Goal: Information Seeking & Learning: Learn about a topic

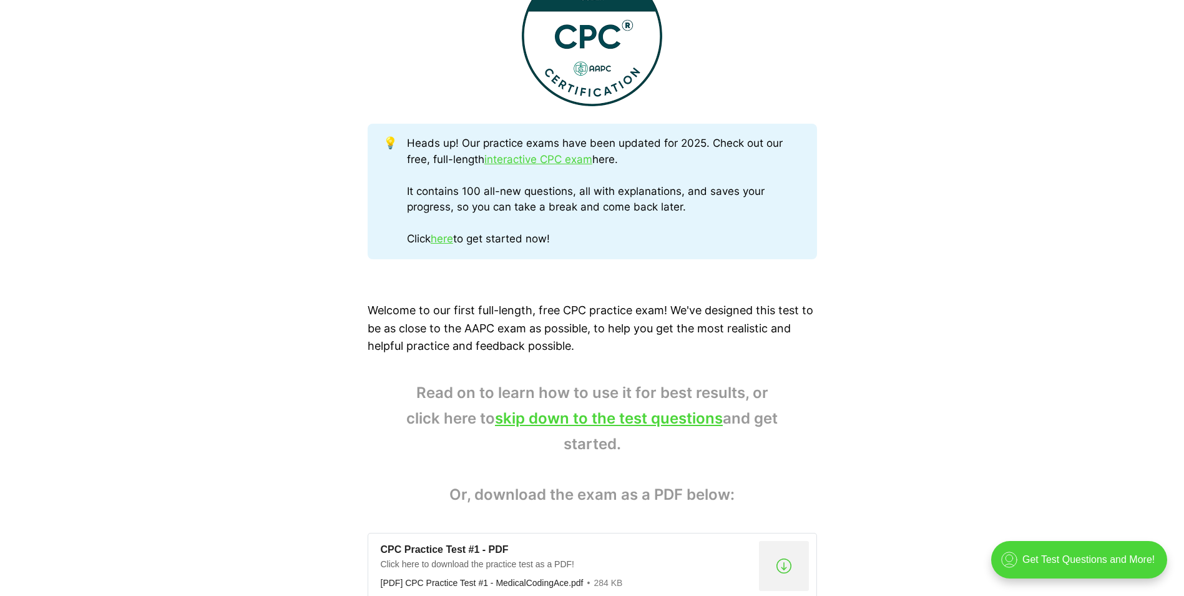
scroll to position [624, 0]
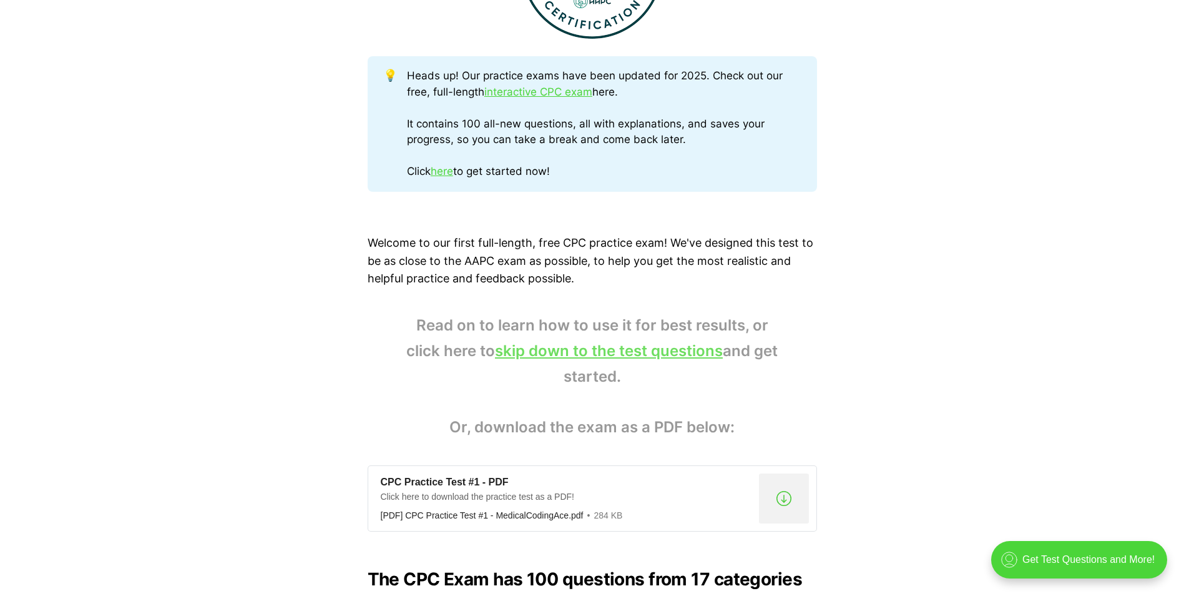
click at [651, 352] on link "skip down to the test questions" at bounding box center [609, 350] width 228 height 18
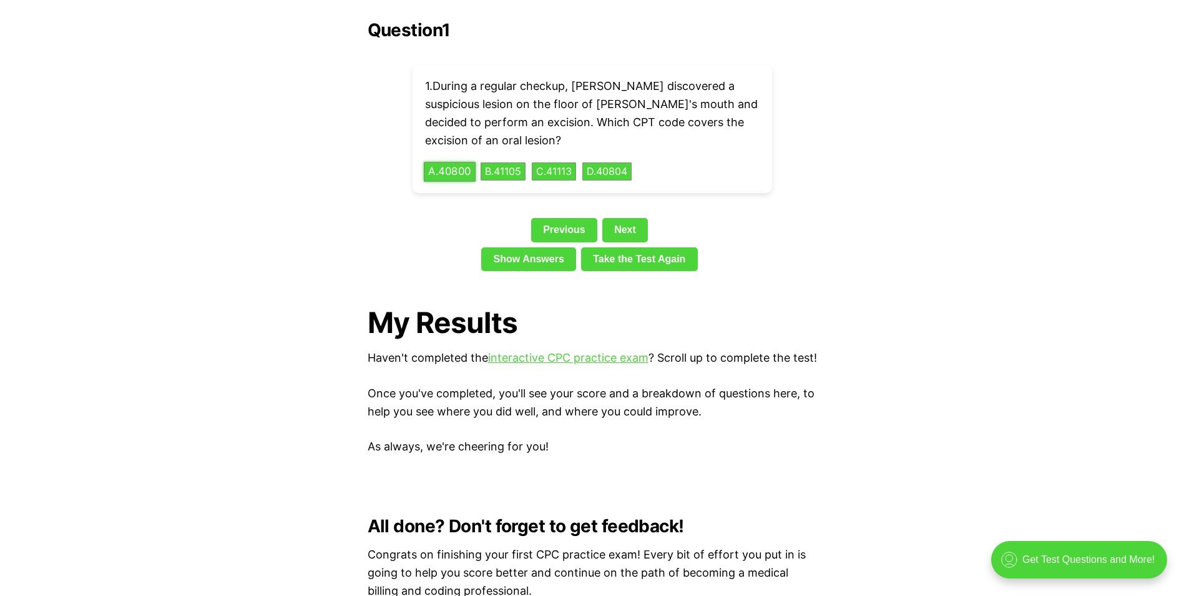
click at [456, 162] on button "A . 40800" at bounding box center [450, 171] width 52 height 19
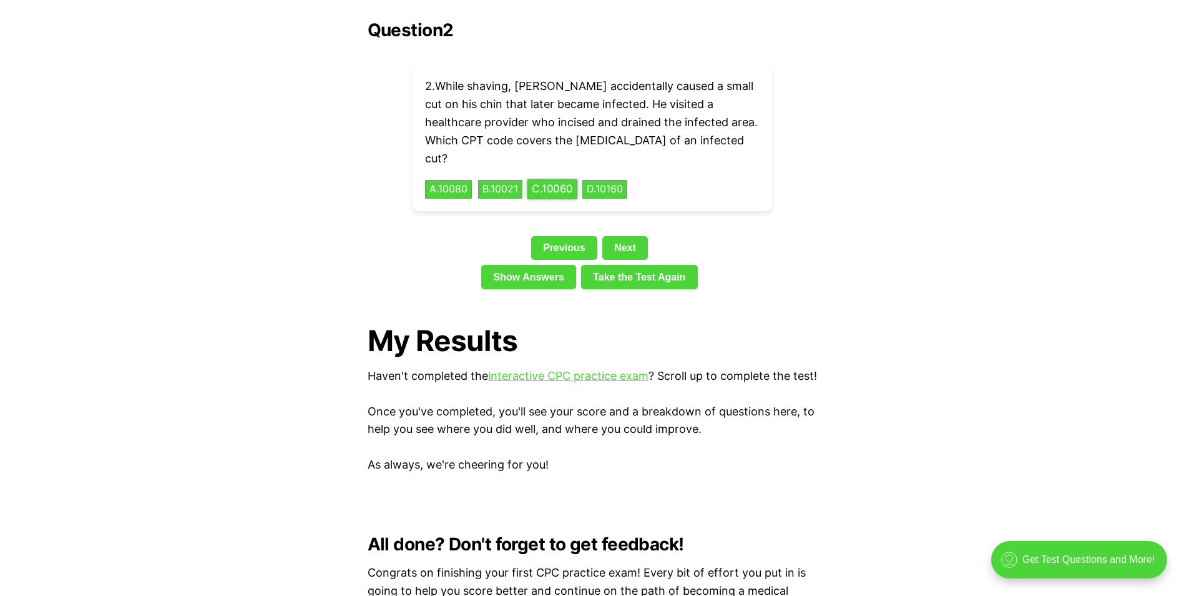
click at [577, 180] on button "C . 10060" at bounding box center [553, 189] width 50 height 19
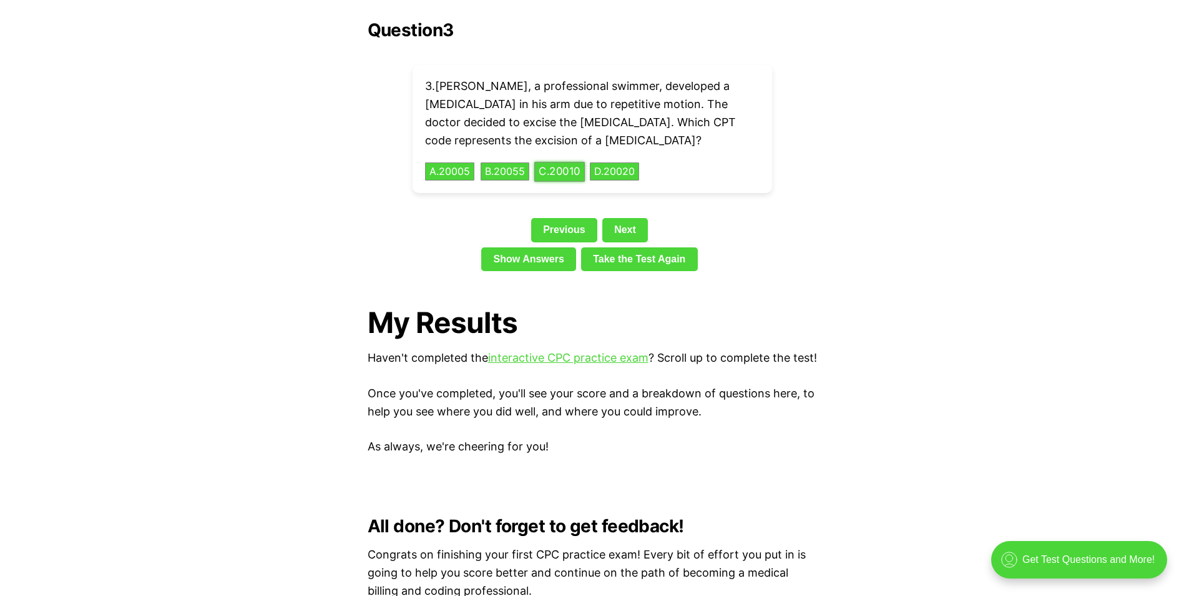
click at [573, 162] on button "C . 20010" at bounding box center [559, 171] width 51 height 19
click at [459, 160] on div "4 . Ella's doctor suspected she might have [MEDICAL_DATA]. He ordered a [MEDICA…" at bounding box center [593, 129] width 360 height 128
click at [455, 162] on button "A . 83036" at bounding box center [450, 171] width 52 height 19
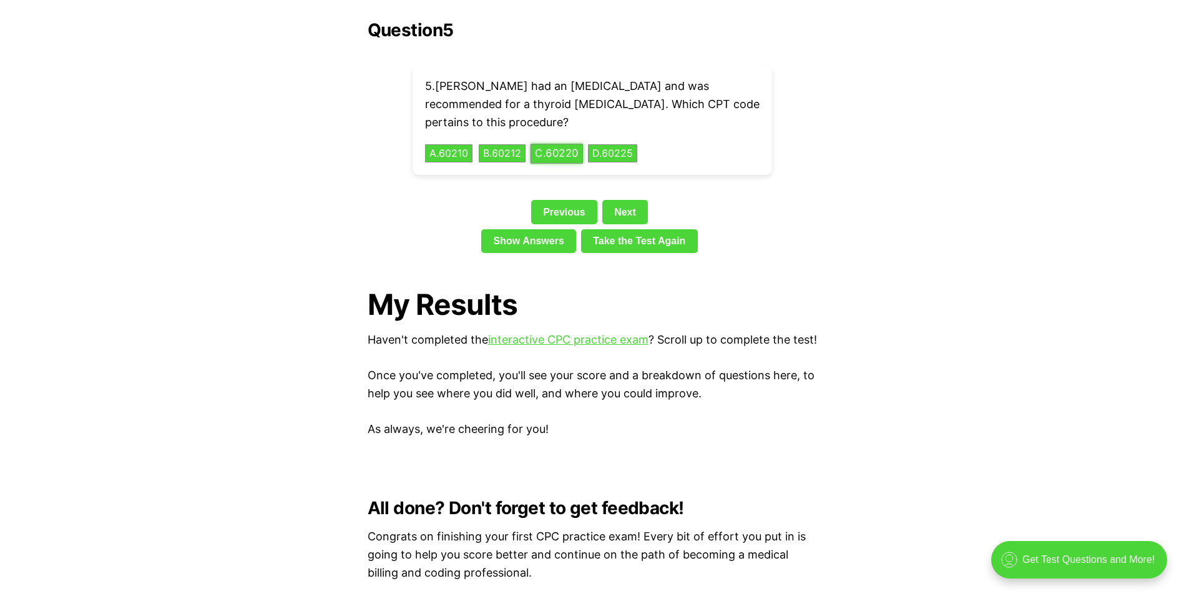
click at [574, 144] on button "C . 60220" at bounding box center [557, 153] width 52 height 19
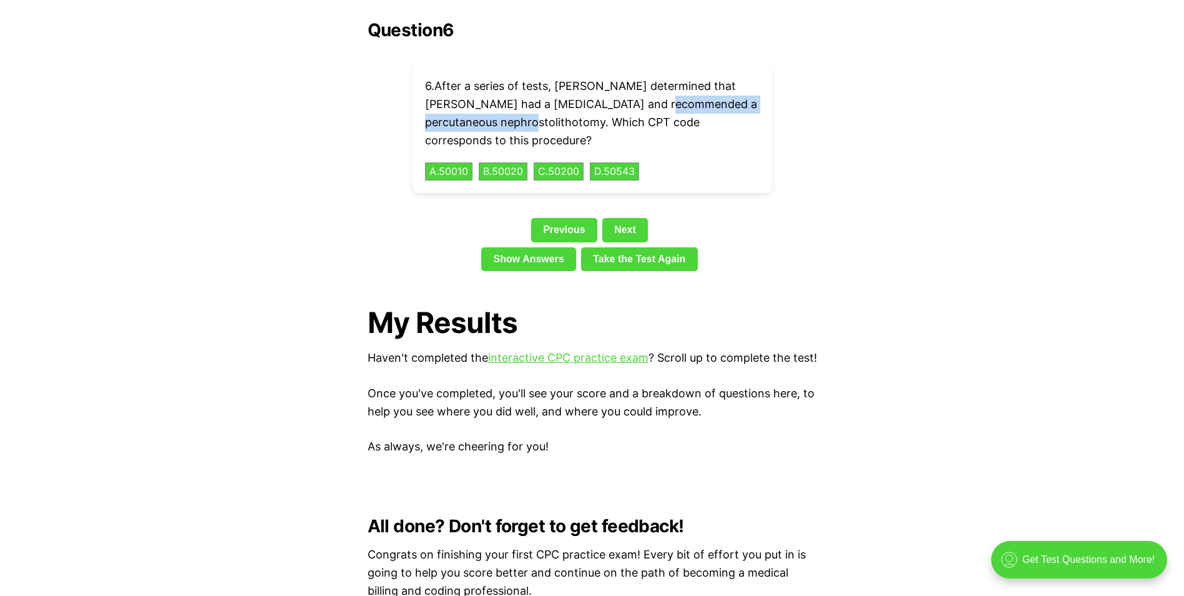
drag, startPoint x: 620, startPoint y: 83, endPoint x: 532, endPoint y: 100, distance: 89.6
click at [532, 100] on p "6 . After a series of tests, [PERSON_NAME] determined that [PERSON_NAME] had a …" at bounding box center [592, 113] width 335 height 72
drag, startPoint x: 532, startPoint y: 100, endPoint x: 518, endPoint y: 101, distance: 13.7
copy p "percutaneous nephrostolithotomy."
click at [703, 114] on p "6 . After a series of tests, [PERSON_NAME] determined that [PERSON_NAME] had a …" at bounding box center [592, 113] width 335 height 72
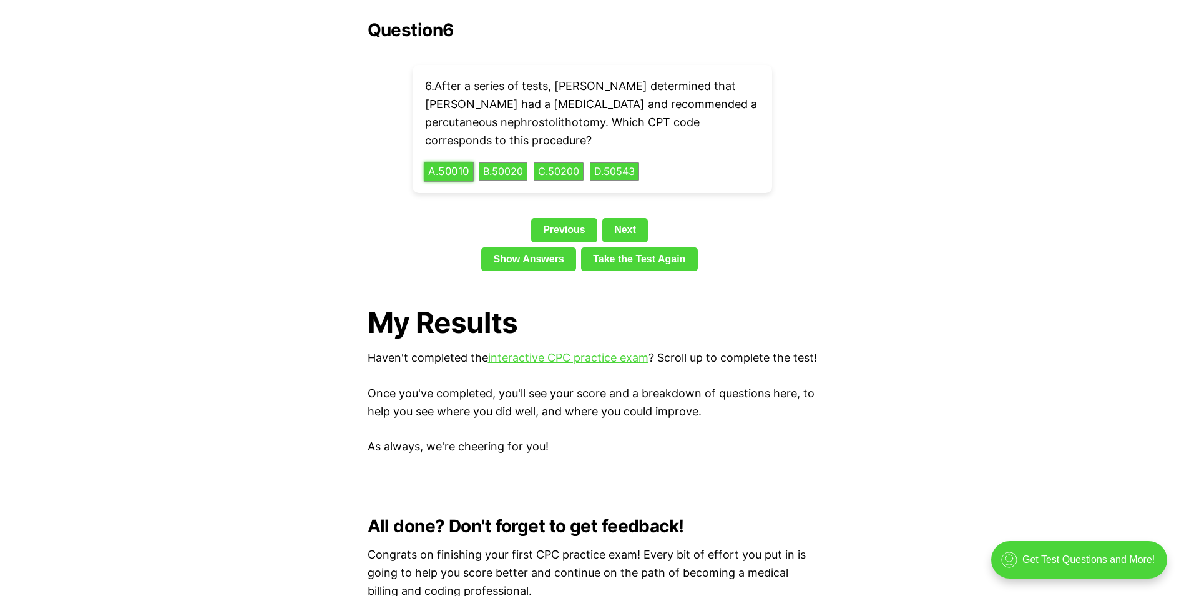
click at [452, 162] on button "A . 50010" at bounding box center [449, 171] width 50 height 19
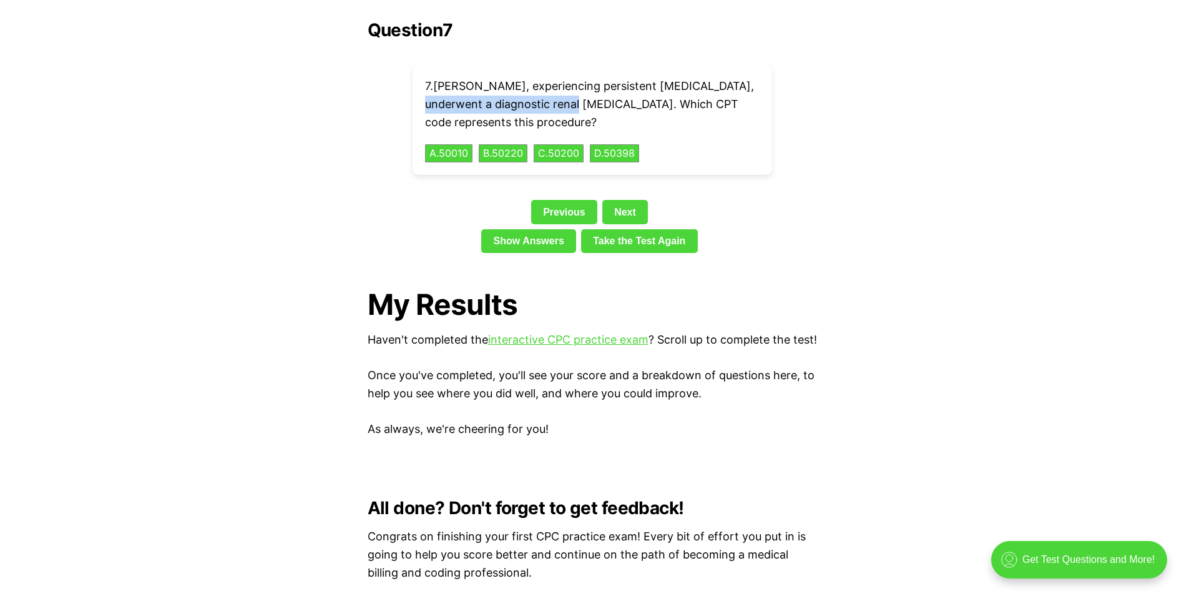
drag, startPoint x: 579, startPoint y: 84, endPoint x: 411, endPoint y: 82, distance: 168.6
click at [411, 82] on div "Question 7 7 . [PERSON_NAME], experiencing persistent [MEDICAL_DATA], underwent…" at bounding box center [592, 139] width 449 height 238
click at [737, 133] on div "7 . [PERSON_NAME], experiencing persistent [MEDICAL_DATA], underwent a diagnost…" at bounding box center [593, 120] width 360 height 110
click at [444, 144] on button "A . 50010" at bounding box center [449, 153] width 50 height 19
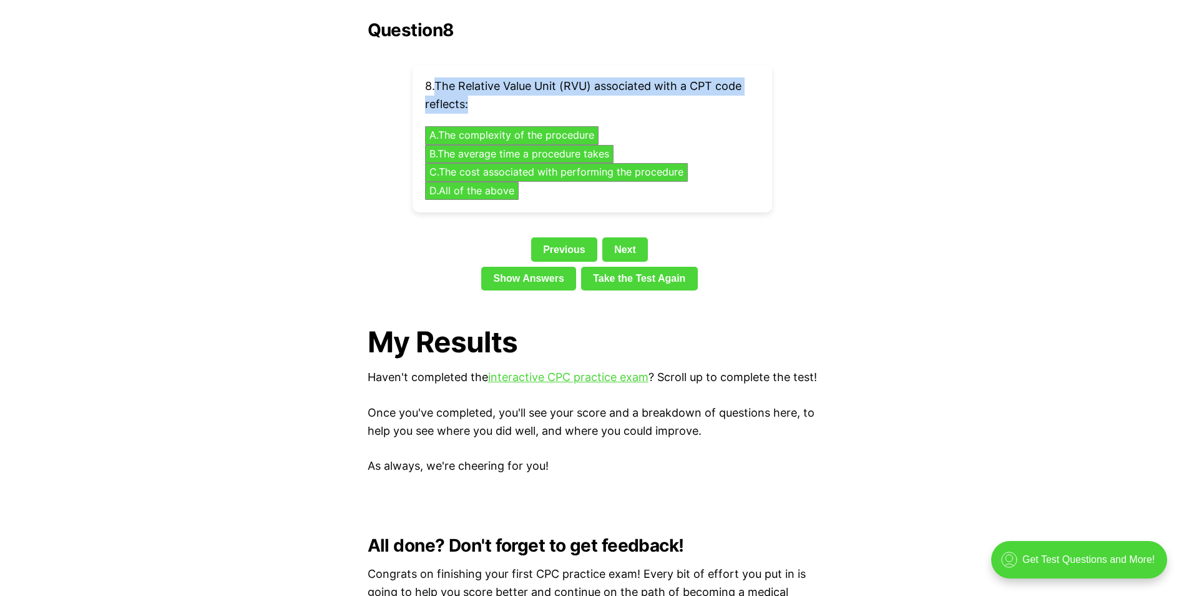
drag, startPoint x: 480, startPoint y: 83, endPoint x: 439, endPoint y: 66, distance: 44.2
click at [439, 77] on p "8 . The Relative Value Unit (RVU) associated with a CPT code reflects:" at bounding box center [592, 95] width 335 height 36
copy p "The Relative Value Unit (RVU) associated with a CPT code reflects:"
click at [474, 181] on button "D . All of the above" at bounding box center [472, 190] width 99 height 19
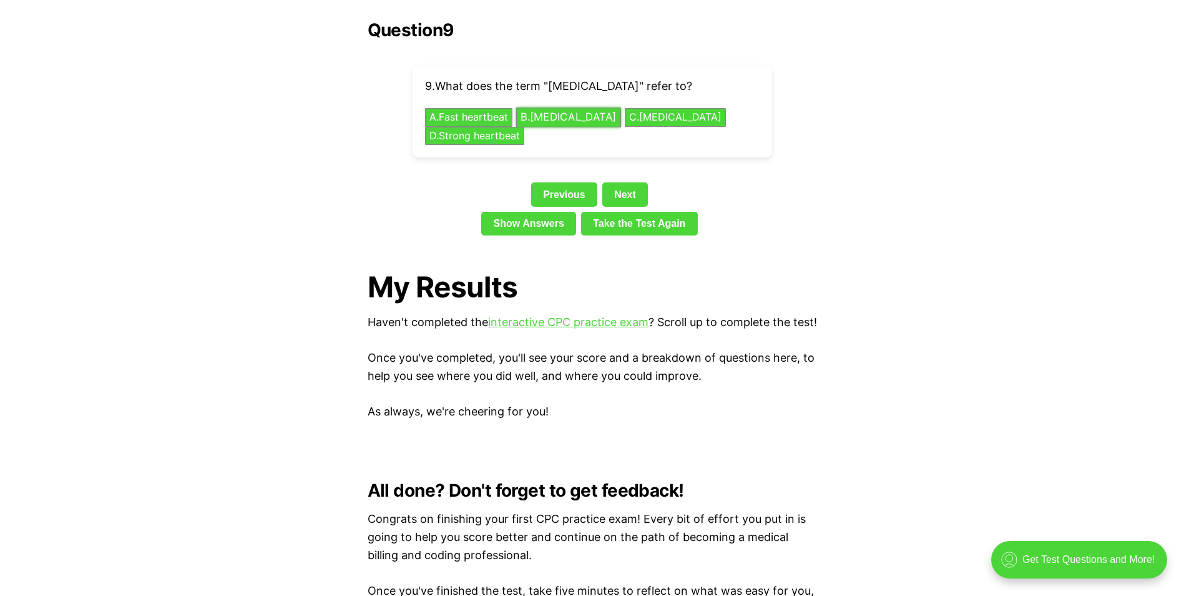
click at [566, 108] on button "B . [MEDICAL_DATA]" at bounding box center [568, 117] width 105 height 19
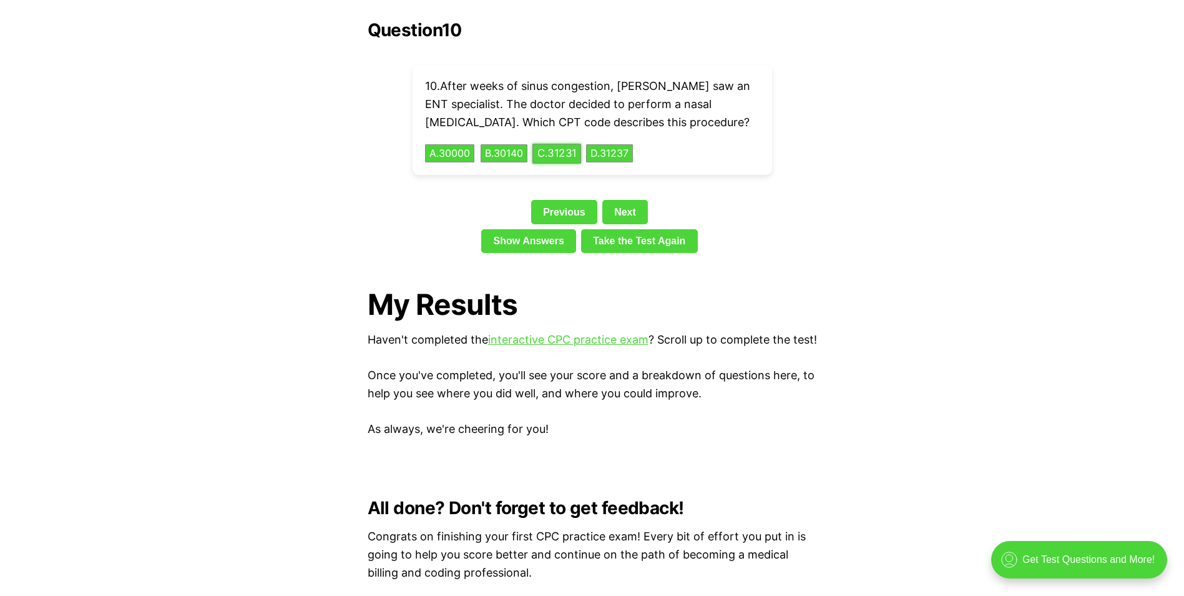
click at [557, 144] on button "C . 31231" at bounding box center [557, 153] width 49 height 19
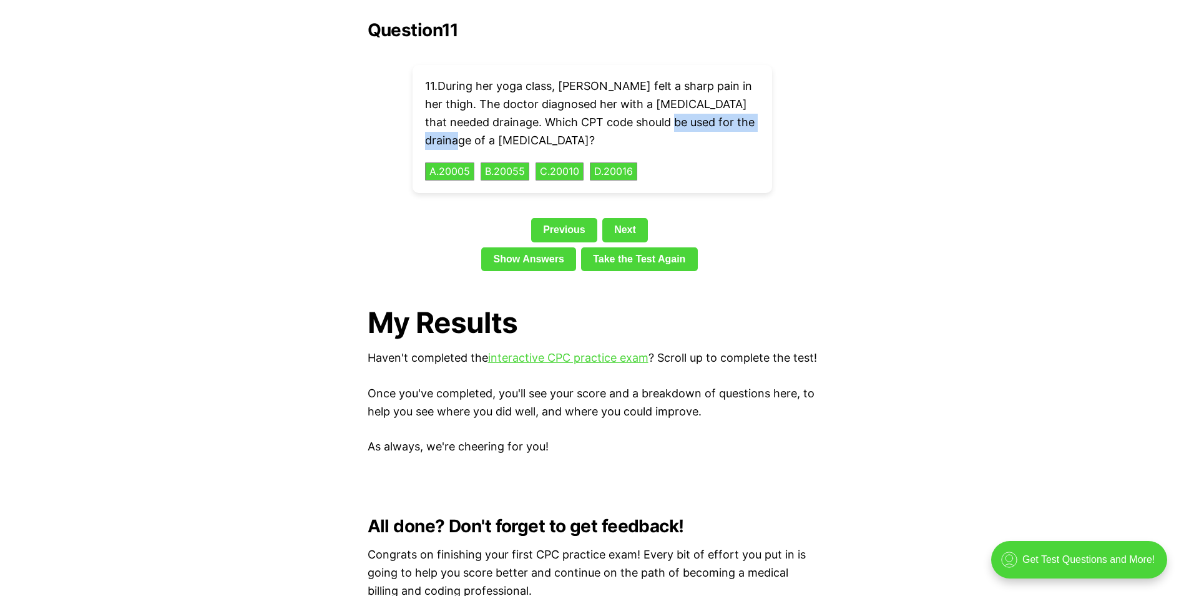
drag, startPoint x: 488, startPoint y: 120, endPoint x: 690, endPoint y: 96, distance: 203.1
click at [690, 96] on p "11 . During her yoga class, [PERSON_NAME] felt a sharp pain in her thigh. The d…" at bounding box center [592, 113] width 335 height 72
copy p "drainage of a [MEDICAL_DATA]?"
click at [759, 151] on div "11 . During her yoga class, [PERSON_NAME] felt a sharp pain in her thigh. The d…" at bounding box center [593, 129] width 360 height 128
click at [551, 162] on button "C . 20010" at bounding box center [559, 171] width 51 height 19
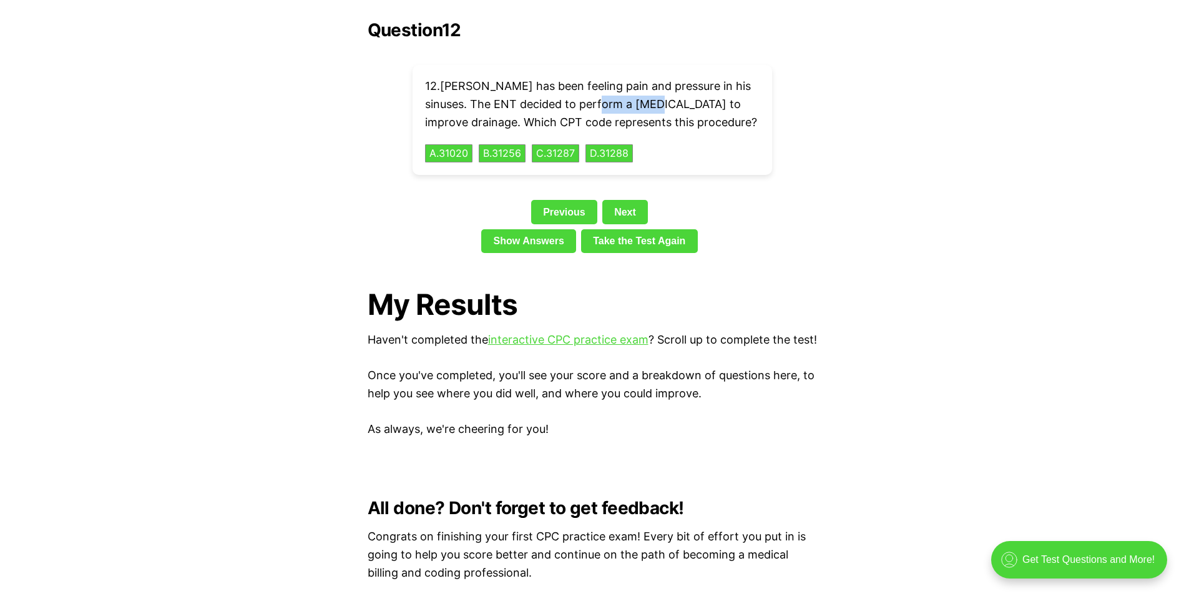
drag, startPoint x: 651, startPoint y: 86, endPoint x: 594, endPoint y: 87, distance: 56.8
click at [594, 87] on p "12 . [PERSON_NAME] has been feeling pain and pressure in his sinuses. The ENT d…" at bounding box center [592, 104] width 335 height 54
copy p "inusotomy"
click at [472, 144] on button "A . 31020" at bounding box center [449, 153] width 50 height 19
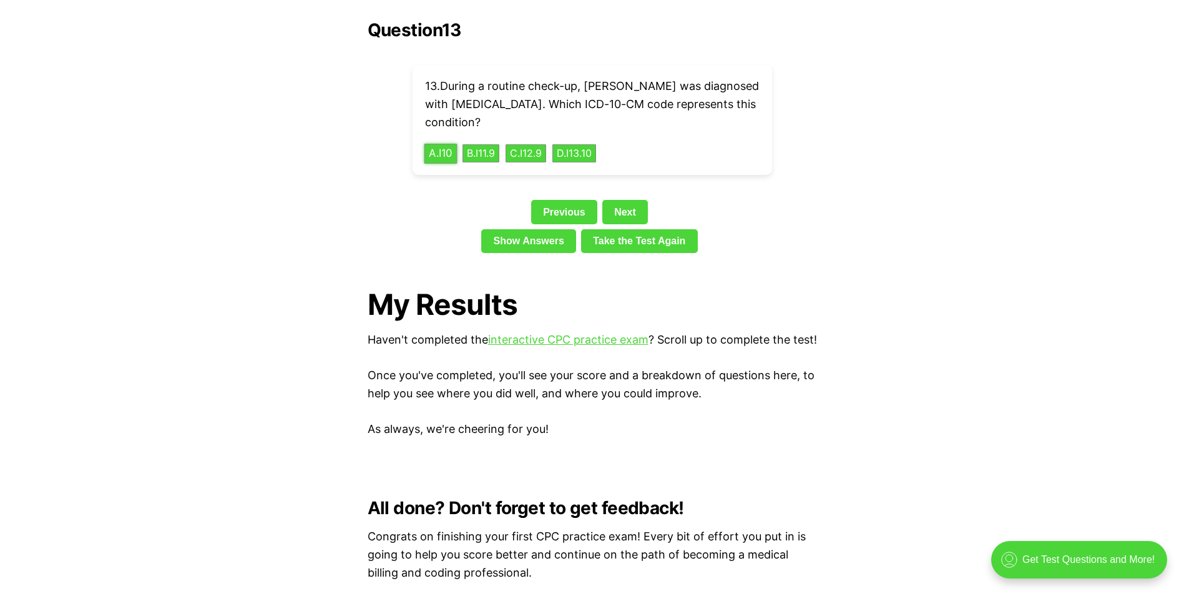
click at [447, 144] on button "A . I10" at bounding box center [440, 153] width 33 height 19
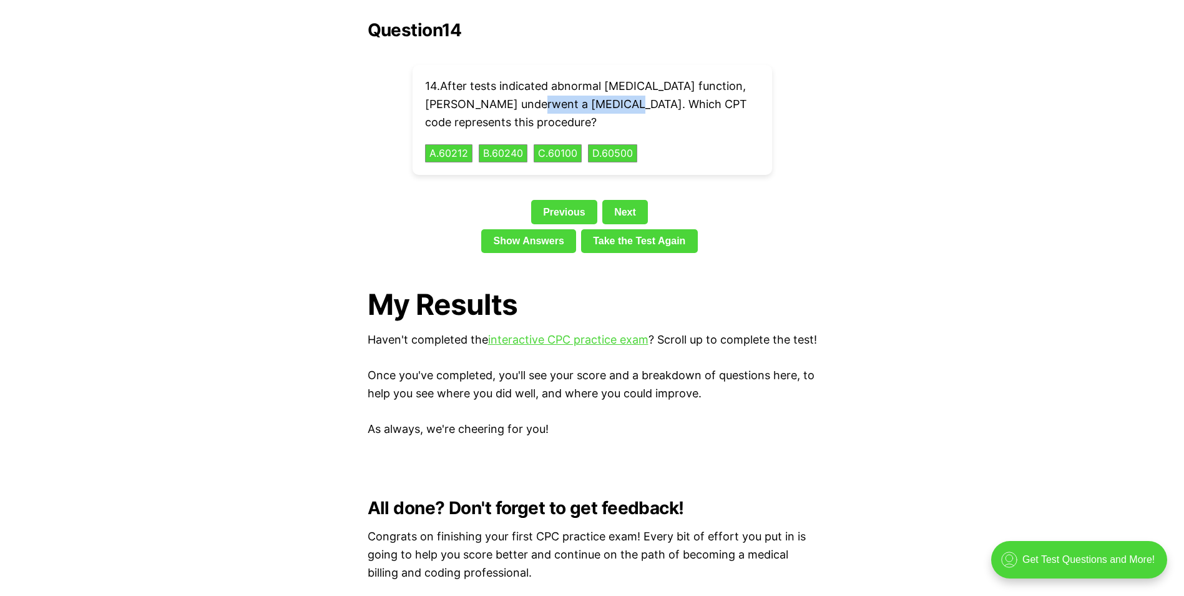
drag, startPoint x: 594, startPoint y: 84, endPoint x: 499, endPoint y: 84, distance: 94.9
click at [499, 84] on p "14 . After tests indicated abnormal [MEDICAL_DATA] function, [PERSON_NAME] unde…" at bounding box center [592, 104] width 335 height 54
drag, startPoint x: 499, startPoint y: 84, endPoint x: 554, endPoint y: 109, distance: 59.8
click at [554, 109] on p "14 . After tests indicated abnormal [MEDICAL_DATA] function, [PERSON_NAME] unde…" at bounding box center [592, 104] width 335 height 54
drag, startPoint x: 594, startPoint y: 83, endPoint x: 495, endPoint y: 80, distance: 99.3
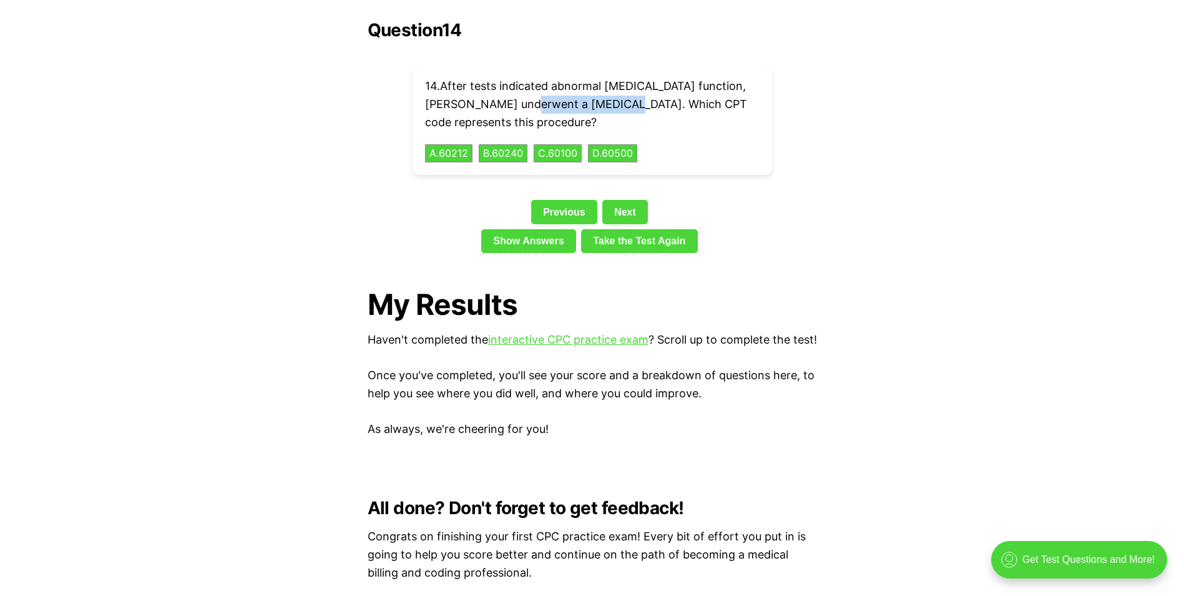
click at [495, 80] on p "14 . After tests indicated abnormal [MEDICAL_DATA] function, [PERSON_NAME] unde…" at bounding box center [592, 104] width 335 height 54
copy p "[MEDICAL_DATA]"
click at [637, 144] on button "D . 60500" at bounding box center [613, 153] width 52 height 19
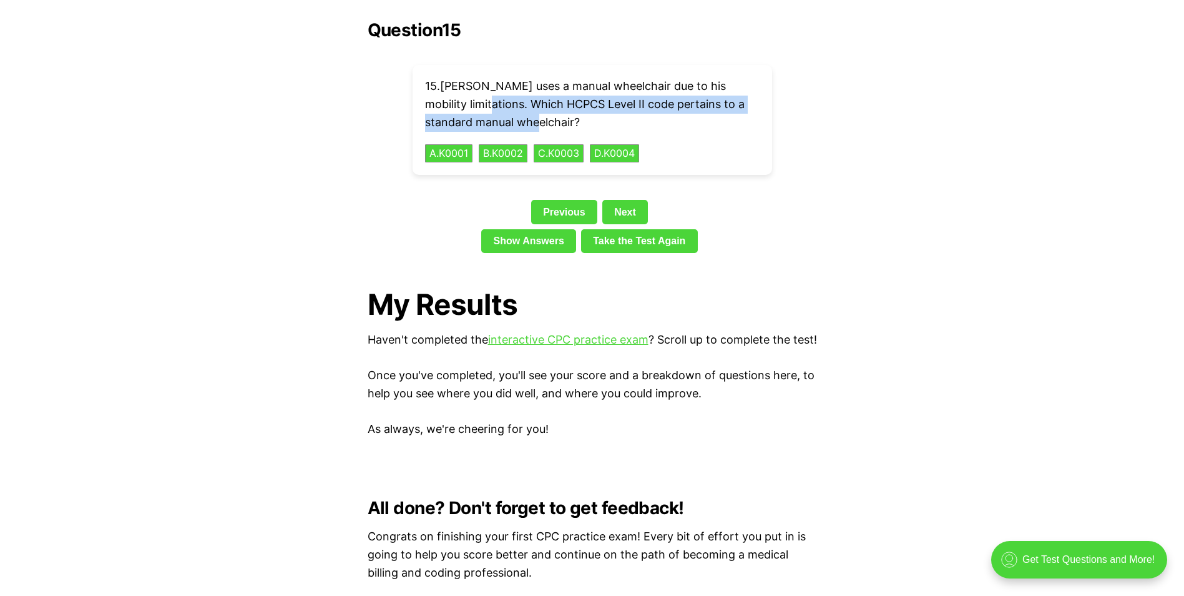
drag, startPoint x: 539, startPoint y: 101, endPoint x: 488, endPoint y: 82, distance: 54.3
click at [488, 82] on p "15 . [PERSON_NAME] uses a manual wheelchair due to his mobility limitations. Wh…" at bounding box center [592, 104] width 335 height 54
copy p "Which HCPCS Level II code pertains to a standard manual wheelchair?"
click at [461, 144] on button "A . K0001" at bounding box center [449, 153] width 50 height 19
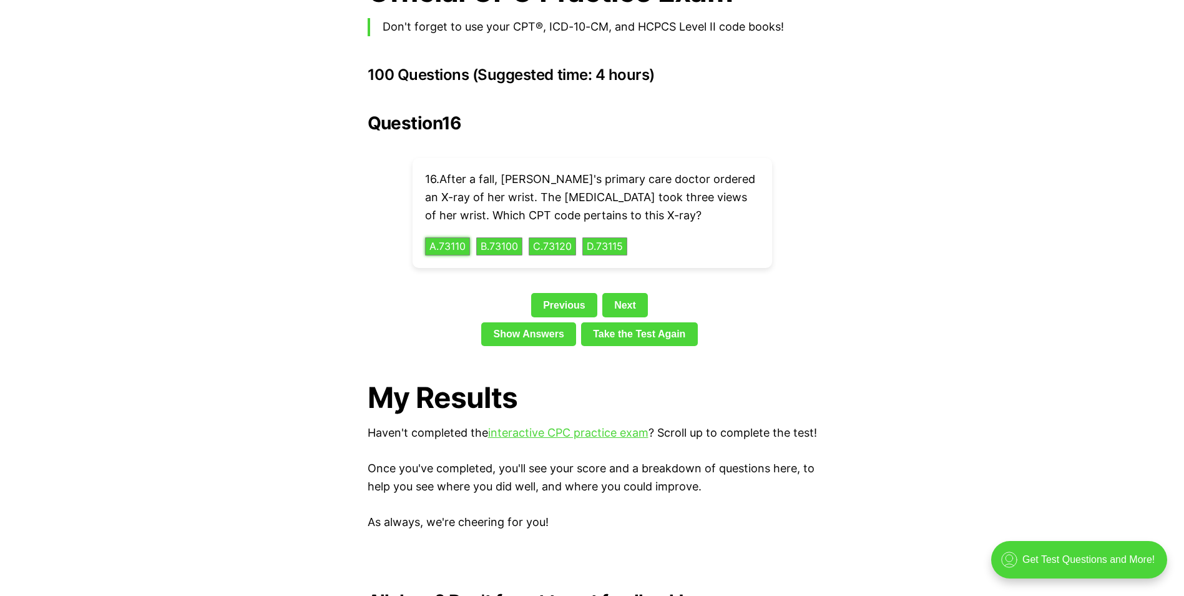
scroll to position [2799, 0]
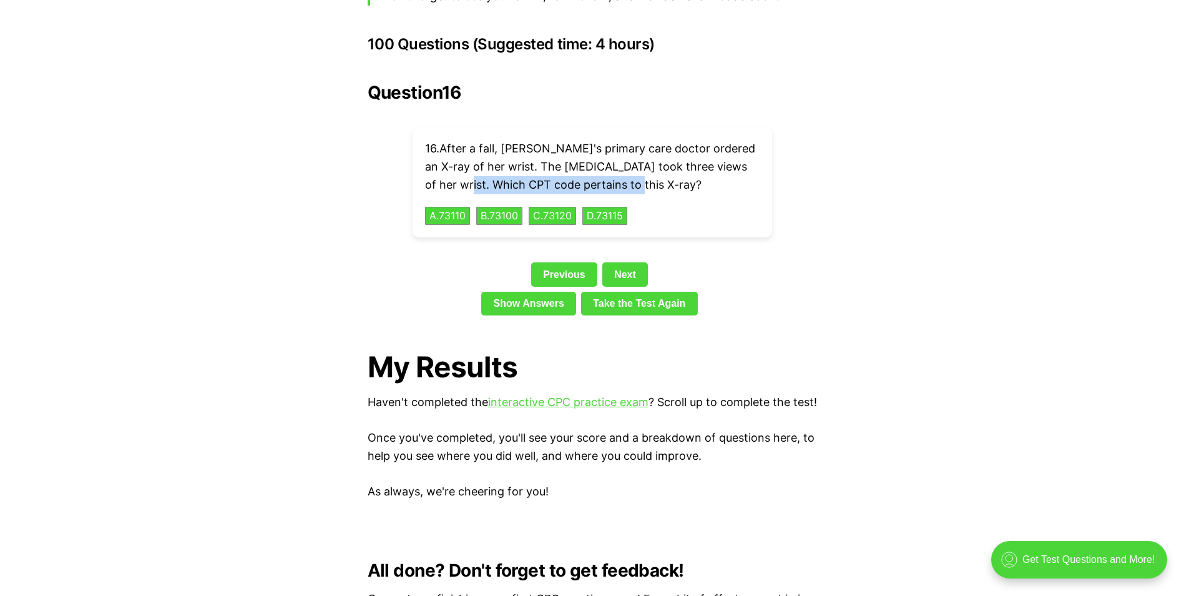
drag, startPoint x: 604, startPoint y: 163, endPoint x: 428, endPoint y: 162, distance: 176.0
click at [428, 162] on p "16 . After a fall, [PERSON_NAME]'s primary care doctor ordered an X-ray of her …" at bounding box center [592, 167] width 335 height 54
drag, startPoint x: 428, startPoint y: 162, endPoint x: 467, endPoint y: 164, distance: 39.4
copy p "CPT code pertains to this X-ray?"
click at [629, 165] on p "16 . After a fall, [PERSON_NAME]'s primary care doctor ordered an X-ray of her …" at bounding box center [592, 167] width 335 height 54
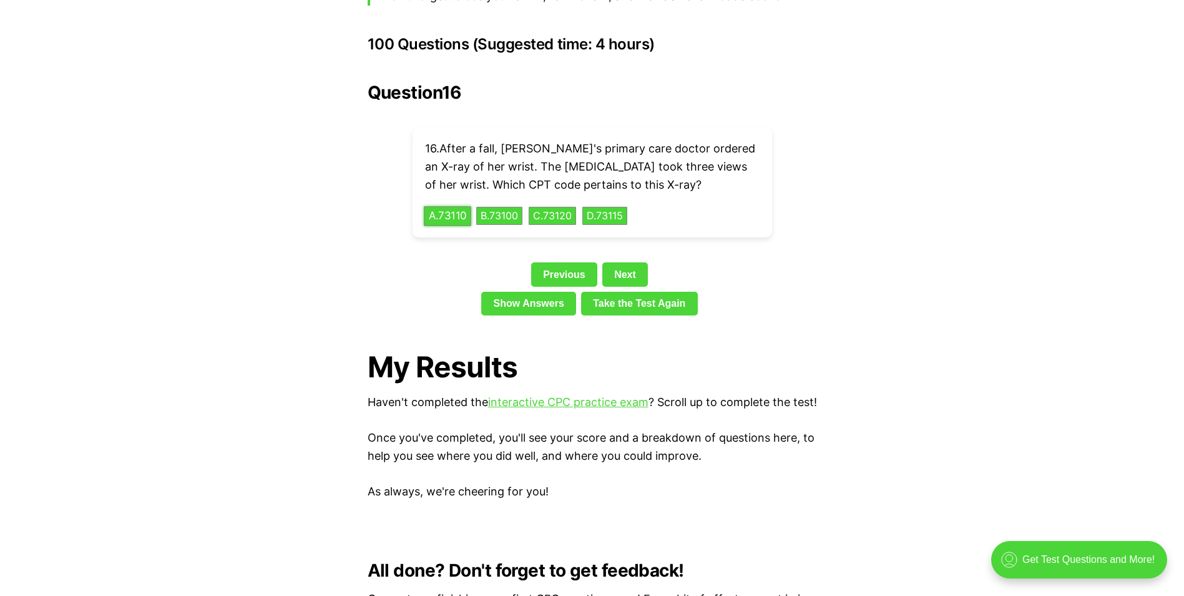
click at [452, 206] on button "A . 73110" at bounding box center [447, 215] width 47 height 19
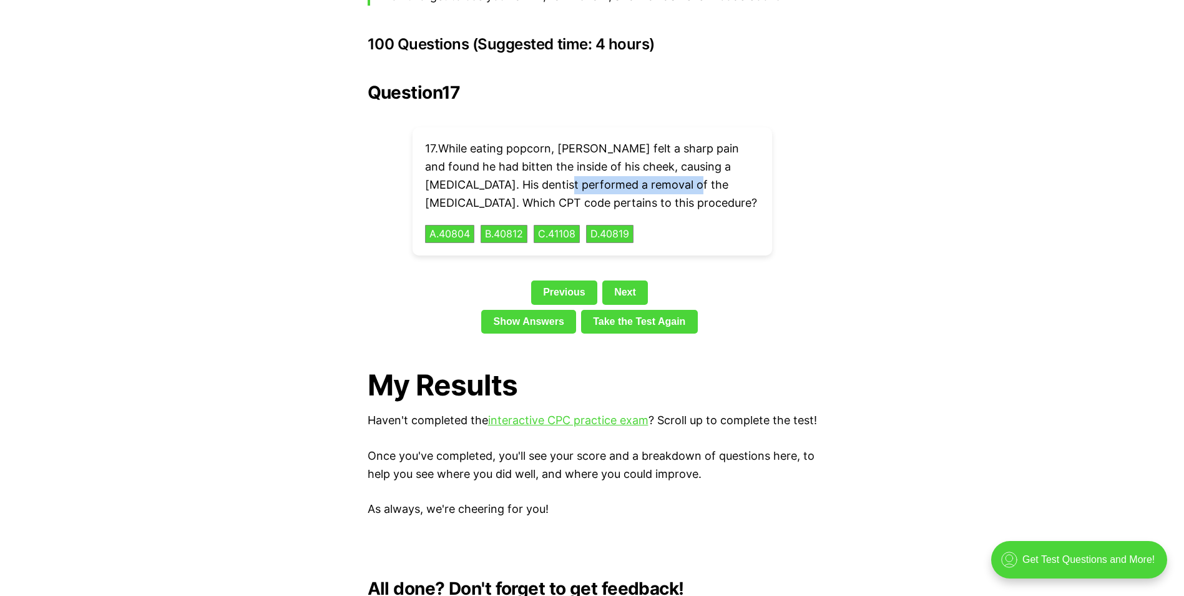
drag, startPoint x: 667, startPoint y: 162, endPoint x: 536, endPoint y: 168, distance: 130.6
click at [536, 168] on p "17 . While eating popcorn, [PERSON_NAME] felt a sharp pain and found he had bit…" at bounding box center [592, 176] width 335 height 72
drag, startPoint x: 536, startPoint y: 168, endPoint x: 697, endPoint y: 195, distance: 163.3
click at [697, 195] on div "17 . While eating popcorn, [PERSON_NAME] felt a sharp pain and found he had bit…" at bounding box center [593, 191] width 360 height 128
drag, startPoint x: 665, startPoint y: 164, endPoint x: 538, endPoint y: 166, distance: 128.0
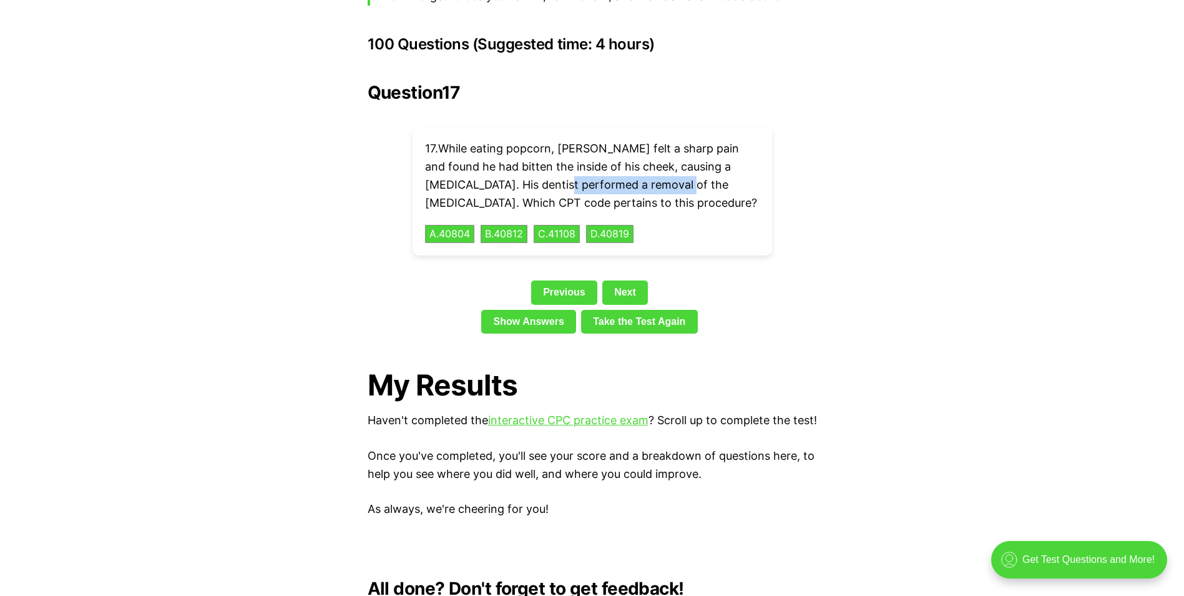
click at [538, 166] on p "17 . While eating popcorn, [PERSON_NAME] felt a sharp pain and found he had bit…" at bounding box center [592, 176] width 335 height 72
drag, startPoint x: 538, startPoint y: 166, endPoint x: 611, endPoint y: 166, distance: 73.0
copy p "emoval of the [MEDICAL_DATA]"
click at [628, 224] on button "D . 40819" at bounding box center [610, 233] width 50 height 19
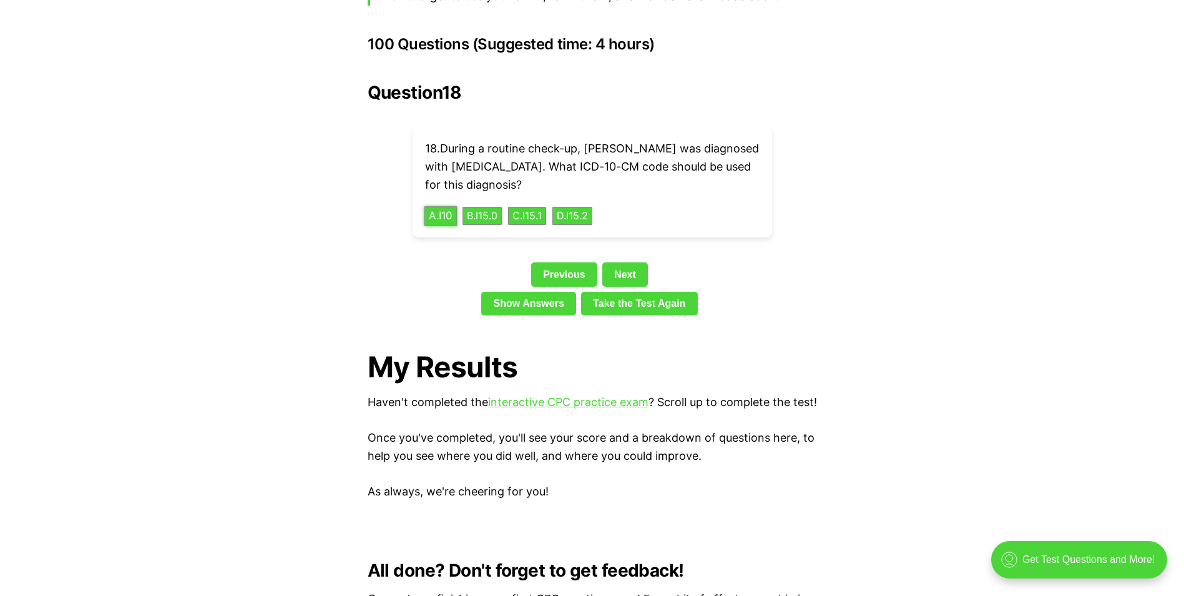
click at [446, 206] on button "A . I10" at bounding box center [440, 215] width 33 height 19
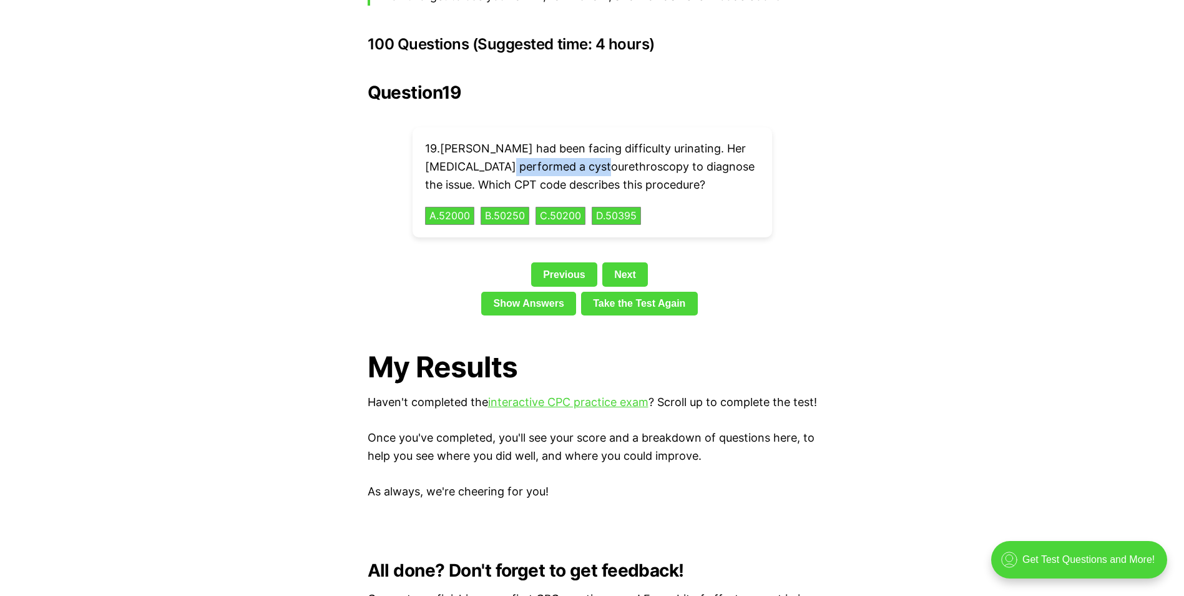
drag, startPoint x: 595, startPoint y: 147, endPoint x: 496, endPoint y: 151, distance: 98.7
click at [496, 151] on p "19 . [PERSON_NAME] had been facing difficulty urinating. Her [MEDICAL_DATA] per…" at bounding box center [592, 167] width 335 height 54
drag, startPoint x: 496, startPoint y: 151, endPoint x: 543, endPoint y: 152, distance: 46.2
copy p "cystourethroscopy"
click at [707, 197] on div "19 . [PERSON_NAME] had been facing difficulty urinating. Her [MEDICAL_DATA] per…" at bounding box center [593, 182] width 360 height 110
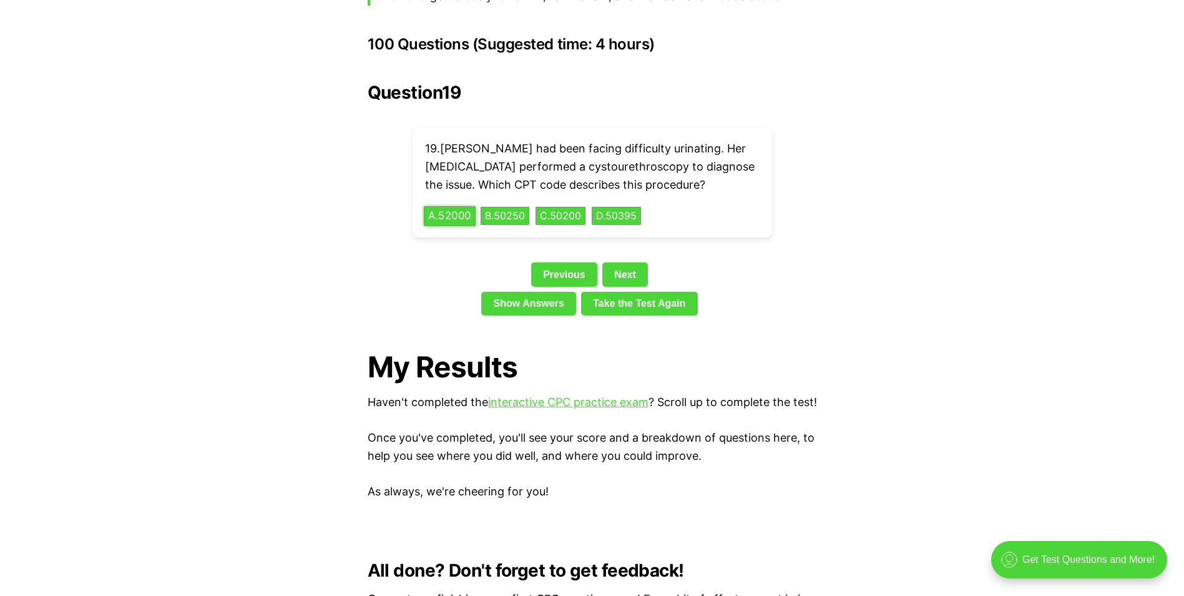
click at [465, 206] on button "A . 52000" at bounding box center [450, 215] width 52 height 19
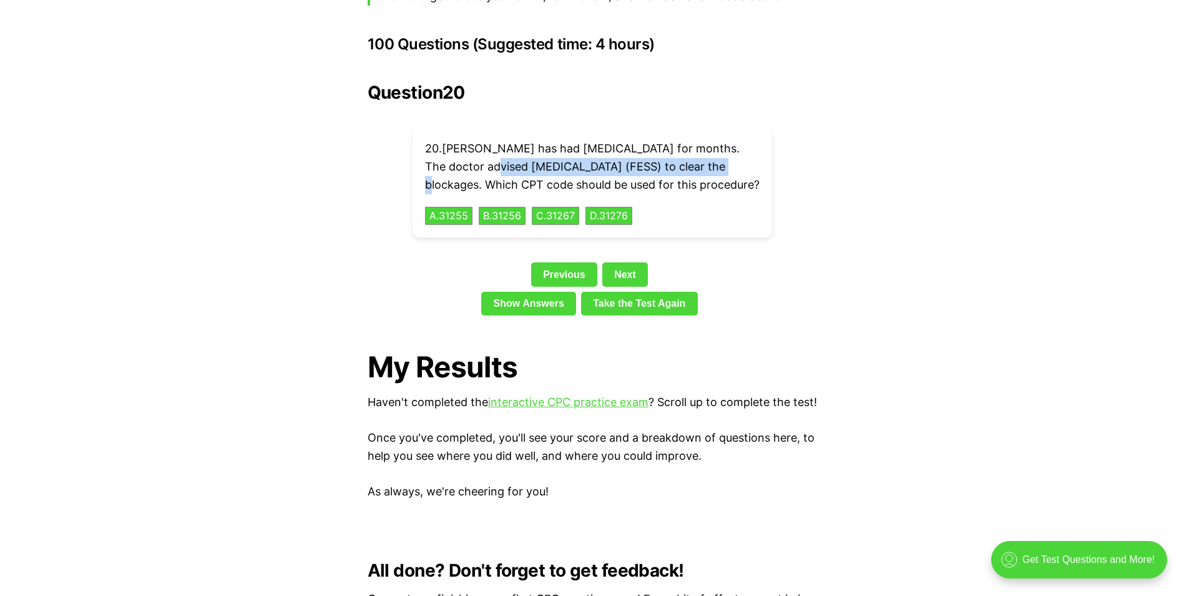
drag, startPoint x: 700, startPoint y: 144, endPoint x: 470, endPoint y: 145, distance: 229.7
click at [470, 145] on p "20 . [PERSON_NAME] has had [MEDICAL_DATA] for months. The doctor advised [MEDIC…" at bounding box center [592, 167] width 335 height 54
drag, startPoint x: 470, startPoint y: 145, endPoint x: 514, endPoint y: 148, distance: 43.8
copy p "[MEDICAL_DATA] (FESS)"
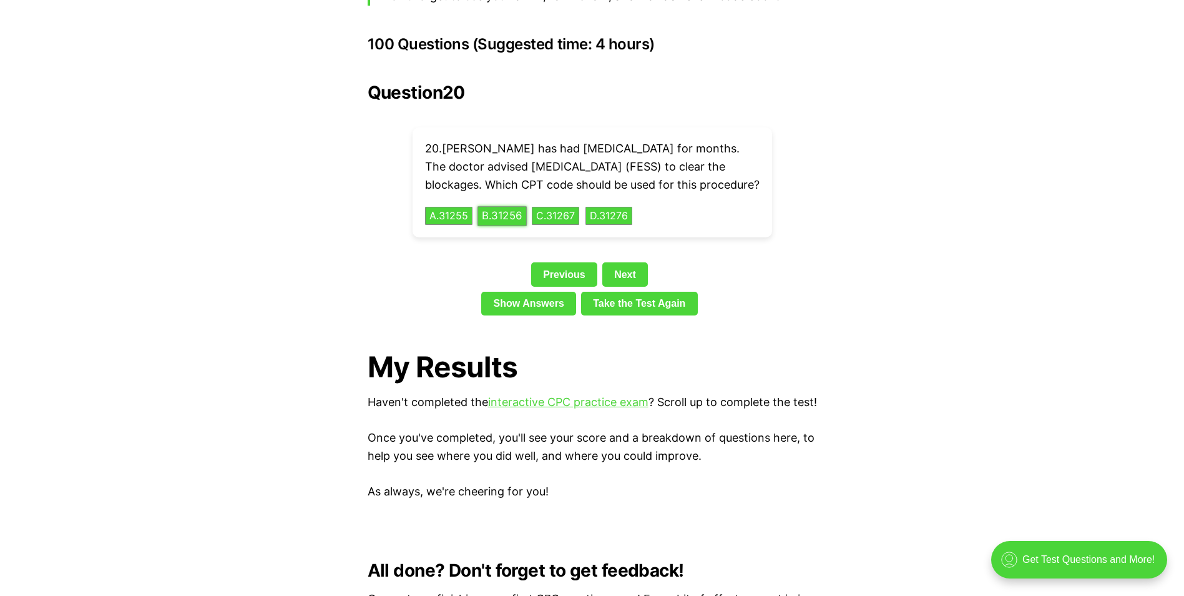
click at [515, 212] on button "B . 31256" at bounding box center [502, 215] width 49 height 19
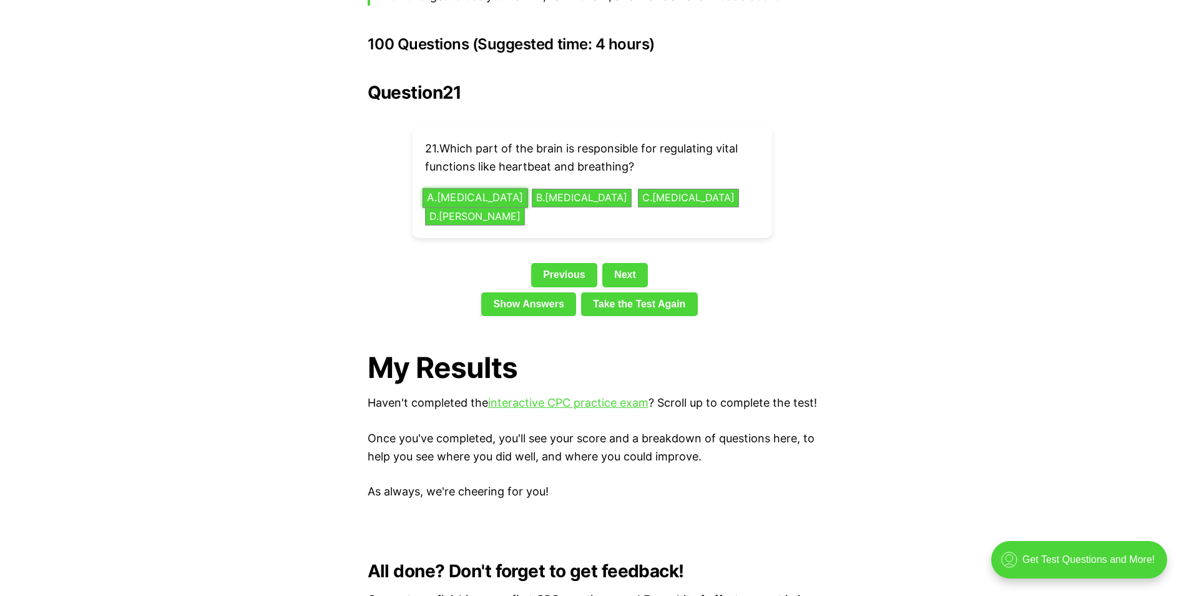
click at [476, 188] on button "A . [MEDICAL_DATA]" at bounding box center [475, 197] width 106 height 19
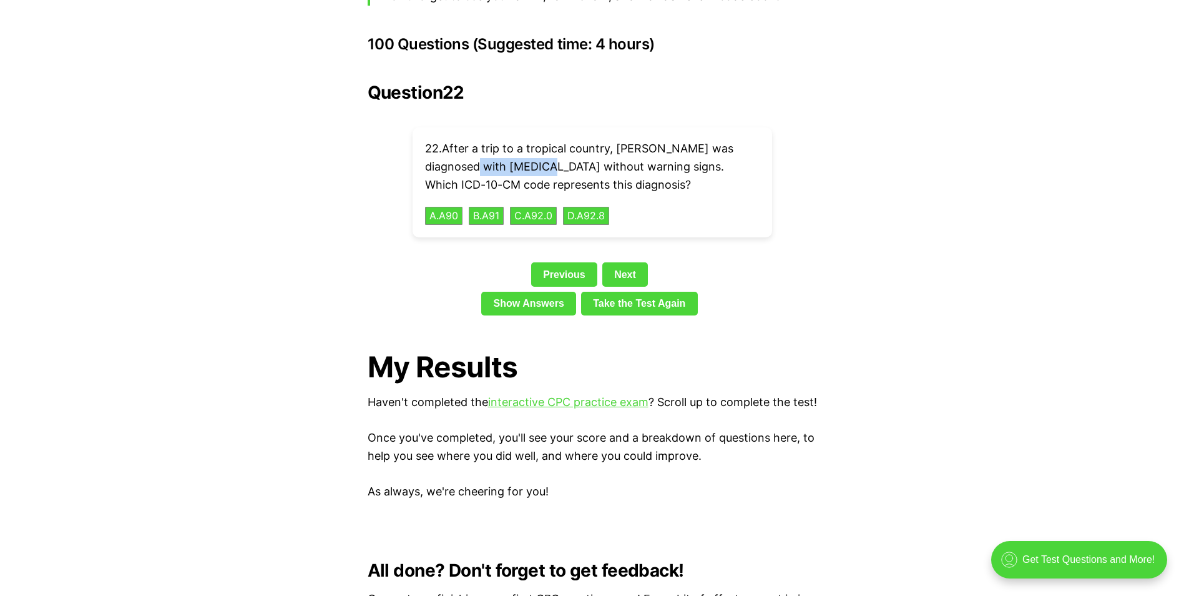
drag, startPoint x: 525, startPoint y: 147, endPoint x: 453, endPoint y: 144, distance: 72.5
click at [453, 144] on p "22 . After a trip to a tropical country, [PERSON_NAME] was diagnosed with [MEDI…" at bounding box center [592, 167] width 335 height 54
drag, startPoint x: 453, startPoint y: 144, endPoint x: 468, endPoint y: 145, distance: 15.7
drag, startPoint x: 430, startPoint y: 196, endPoint x: 451, endPoint y: 203, distance: 22.3
click at [428, 206] on button "A . A90" at bounding box center [443, 215] width 39 height 19
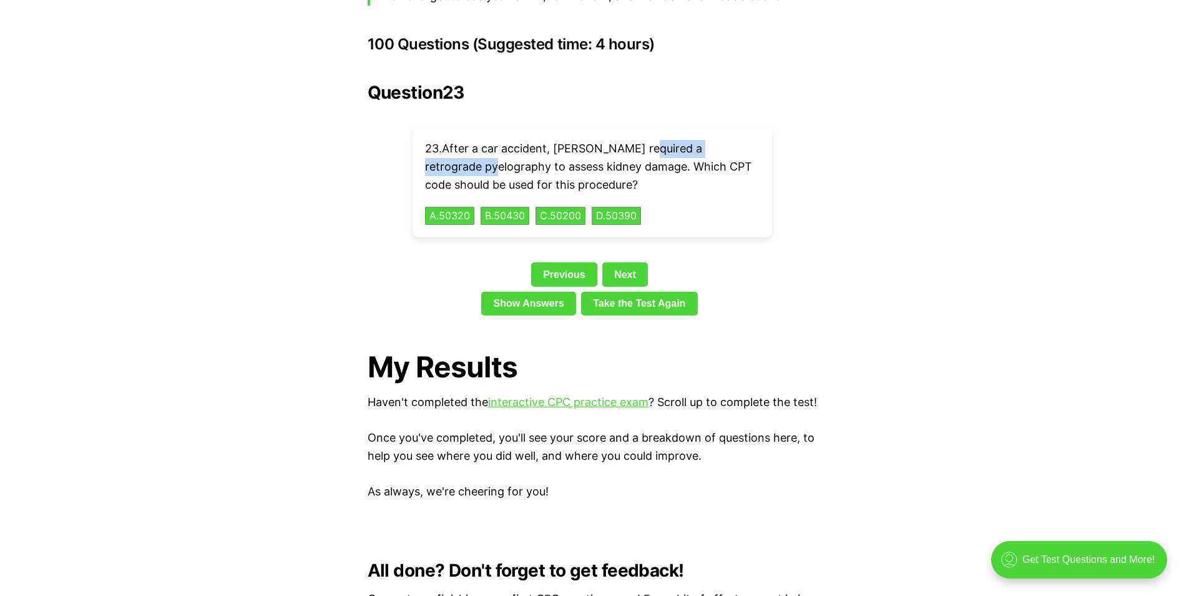
drag, startPoint x: 488, startPoint y: 147, endPoint x: 641, endPoint y: 134, distance: 153.5
click at [641, 140] on p "23 . After a car accident, [PERSON_NAME] required a retrograde pyelography to a…" at bounding box center [592, 167] width 335 height 54
click at [508, 142] on p "23 . After a car accident, [PERSON_NAME] required a retrograde pyelography to a…" at bounding box center [592, 167] width 335 height 54
click at [523, 206] on button "B . 50430" at bounding box center [504, 215] width 51 height 19
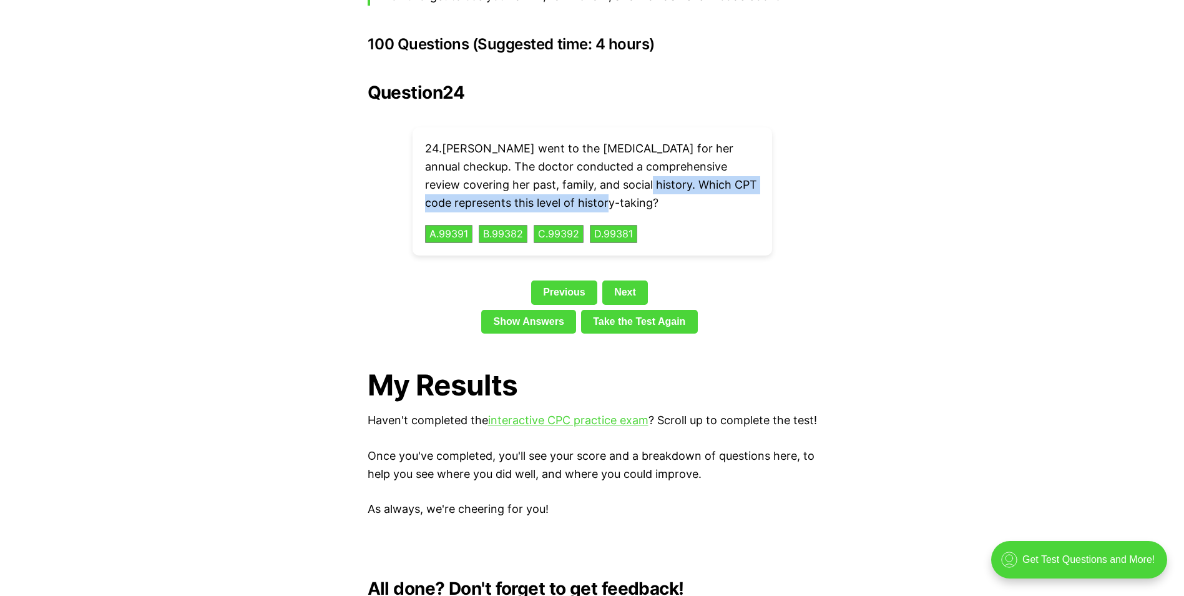
drag, startPoint x: 552, startPoint y: 187, endPoint x: 559, endPoint y: 162, distance: 25.5
click at [559, 162] on p "24 . [PERSON_NAME] went to the [MEDICAL_DATA] for her annual checkup. The docto…" at bounding box center [592, 176] width 335 height 72
drag, startPoint x: 559, startPoint y: 162, endPoint x: 603, endPoint y: 167, distance: 44.0
click at [674, 210] on div "24 . [PERSON_NAME] went to the [MEDICAL_DATA] for her annual checkup. The docto…" at bounding box center [593, 191] width 360 height 128
click at [505, 224] on button "B . 99382" at bounding box center [503, 233] width 51 height 19
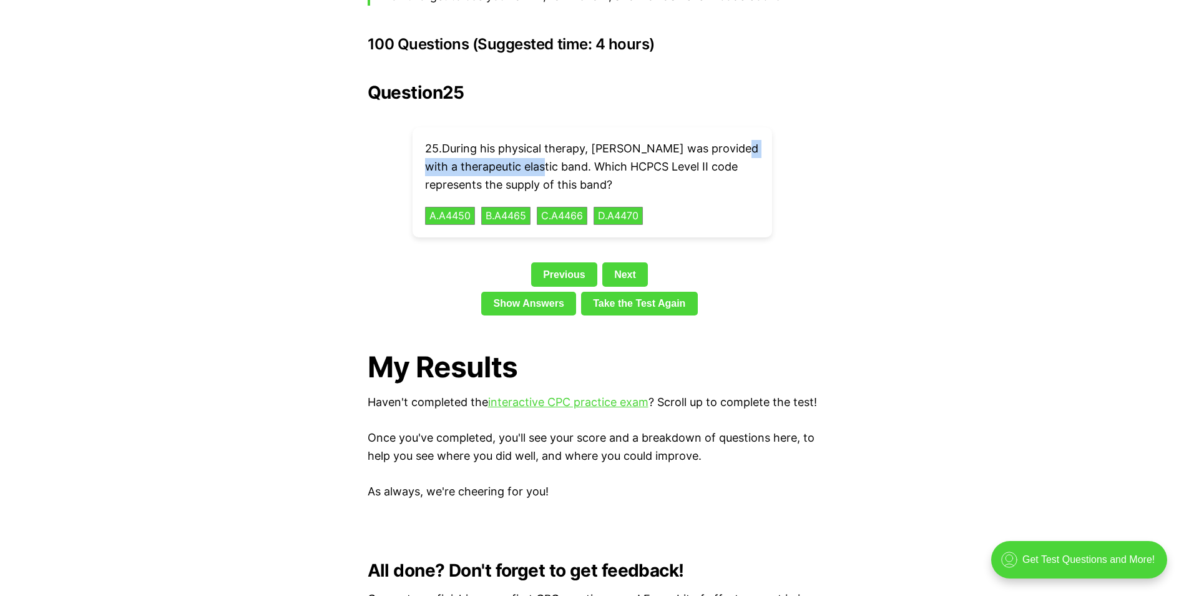
drag, startPoint x: 555, startPoint y: 145, endPoint x: 423, endPoint y: 144, distance: 131.7
click at [423, 144] on div "25 . During his physical therapy, [PERSON_NAME] was provided with a therapeutic…" at bounding box center [593, 182] width 360 height 110
drag, startPoint x: 423, startPoint y: 144, endPoint x: 457, endPoint y: 148, distance: 33.9
click at [724, 197] on div "25 . During his physical therapy, [PERSON_NAME] was provided with a therapeutic…" at bounding box center [593, 182] width 360 height 110
click at [532, 206] on button "B . A4465" at bounding box center [506, 215] width 52 height 19
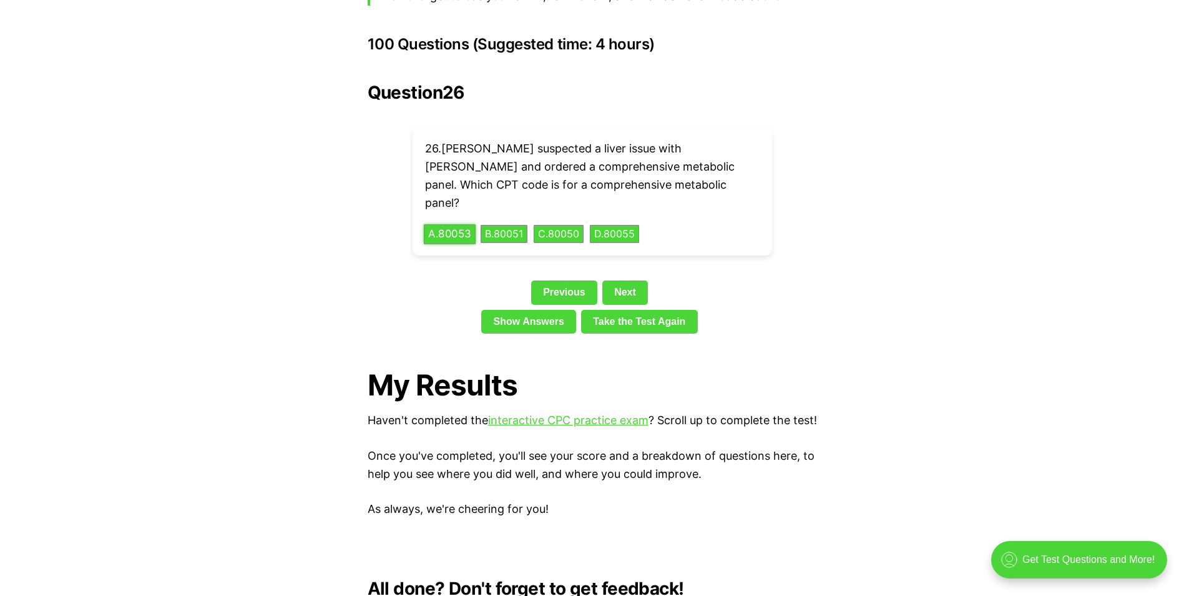
click at [465, 224] on button "A . 80053" at bounding box center [450, 233] width 52 height 19
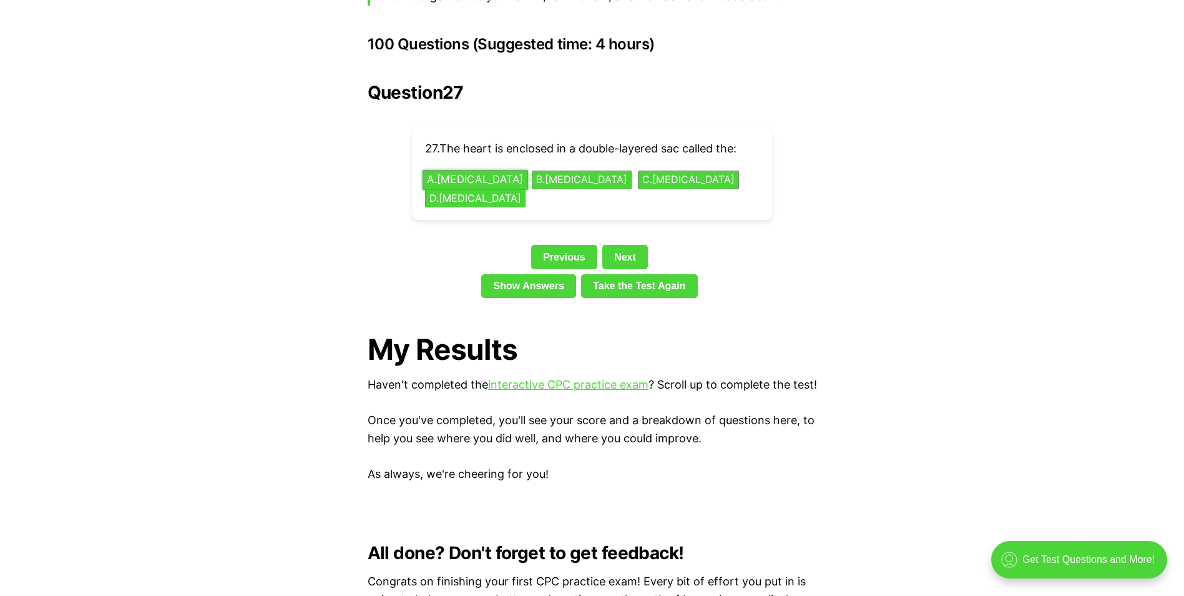
click at [471, 170] on button "A . [MEDICAL_DATA]" at bounding box center [475, 179] width 106 height 19
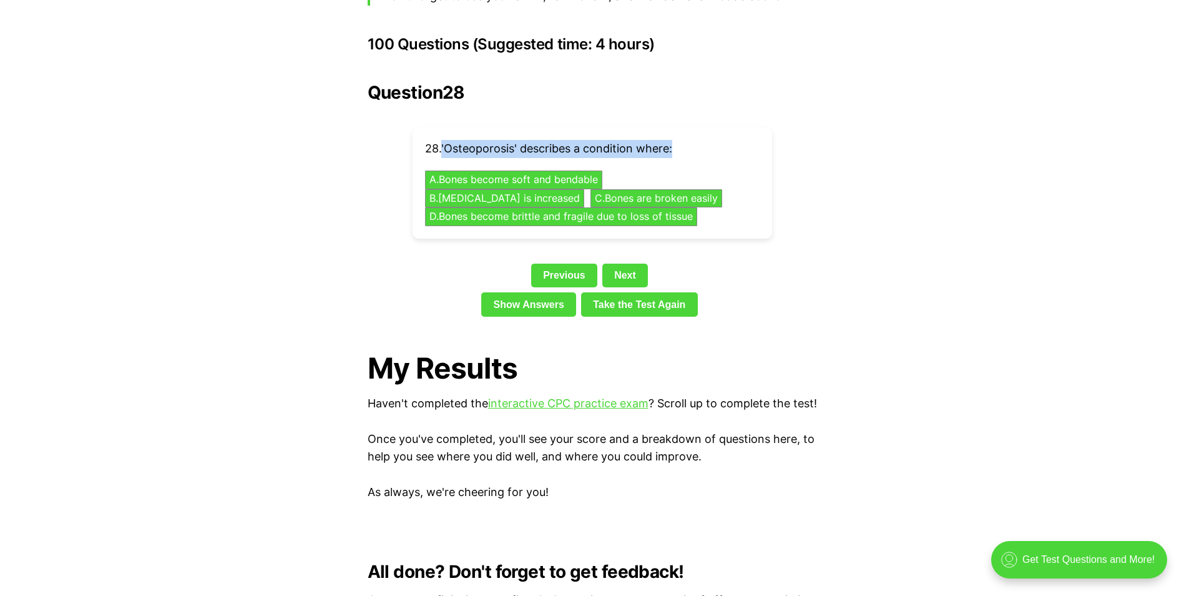
drag, startPoint x: 679, startPoint y: 130, endPoint x: 445, endPoint y: 122, distance: 234.2
click at [445, 140] on p "28 . 'Osteoporosis' describes a condition where:" at bounding box center [592, 149] width 335 height 18
drag, startPoint x: 445, startPoint y: 122, endPoint x: 482, endPoint y: 123, distance: 36.8
click at [500, 207] on button "D . Bones become brittle and fragile due to loss of tissue" at bounding box center [561, 216] width 286 height 19
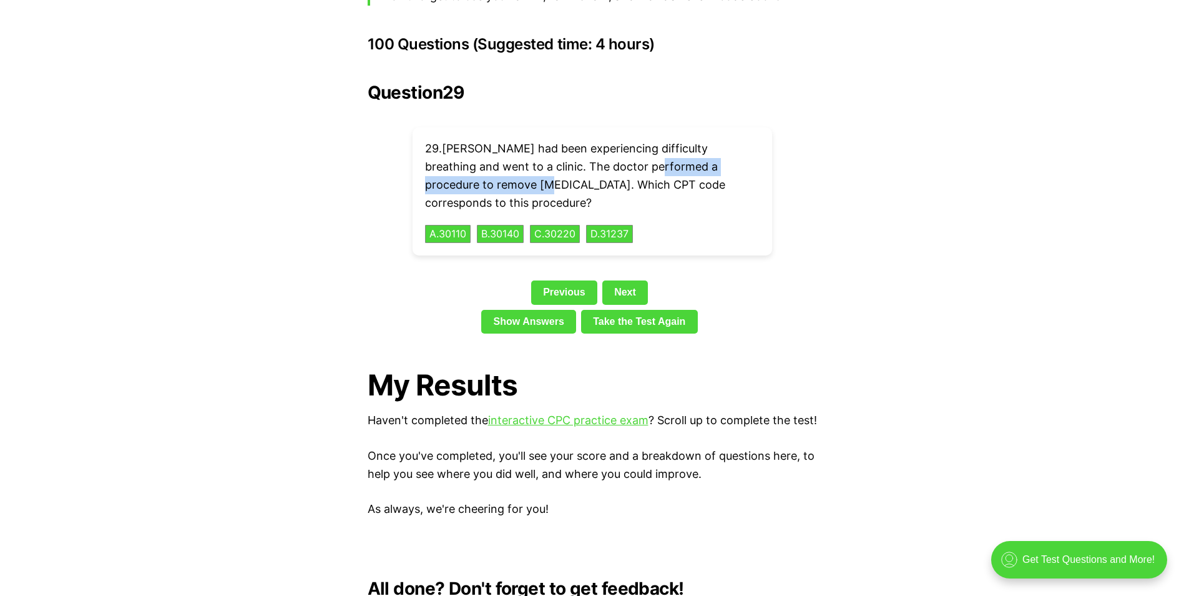
drag, startPoint x: 461, startPoint y: 164, endPoint x: 598, endPoint y: 148, distance: 137.6
click at [598, 148] on p "29 . [PERSON_NAME] had been experiencing difficulty breathing and went to a cli…" at bounding box center [592, 176] width 335 height 72
drag, startPoint x: 598, startPoint y: 148, endPoint x: 641, endPoint y: 149, distance: 43.1
click at [453, 224] on button "A . 30110" at bounding box center [448, 233] width 48 height 19
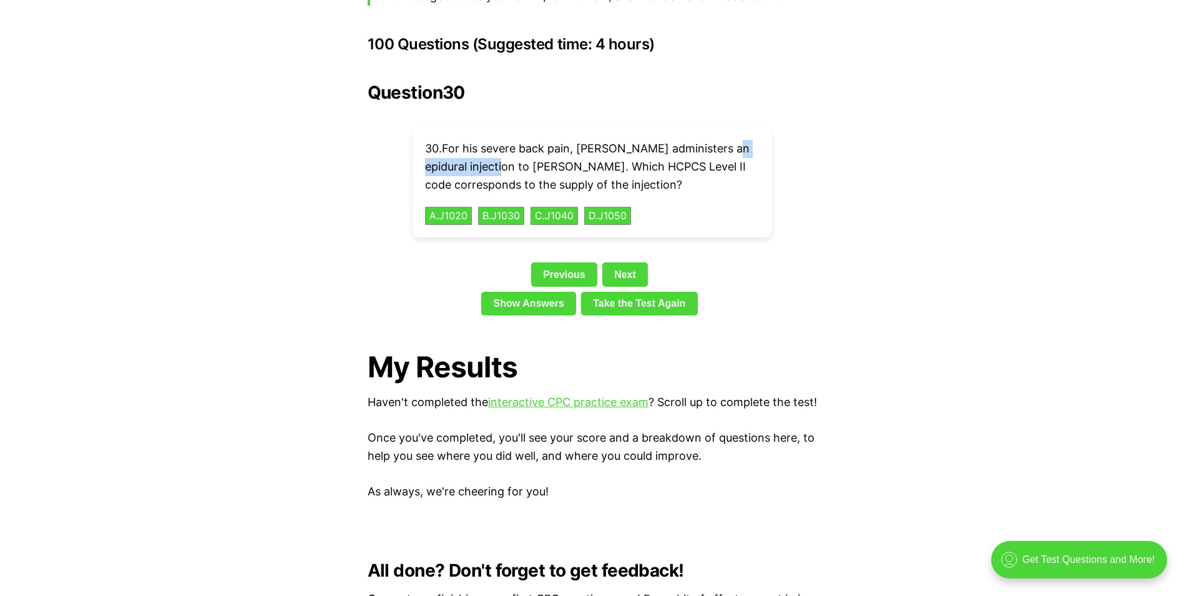
drag, startPoint x: 516, startPoint y: 147, endPoint x: 430, endPoint y: 143, distance: 86.3
click at [430, 143] on p "30 . For his severe back pain, [PERSON_NAME] administers an epidural injection …" at bounding box center [592, 167] width 335 height 54
drag, startPoint x: 430, startPoint y: 143, endPoint x: 451, endPoint y: 145, distance: 21.4
click at [539, 140] on p "30 . For his severe back pain, [PERSON_NAME] administers an epidural injection …" at bounding box center [592, 167] width 335 height 54
click at [566, 206] on button "C . J1040" at bounding box center [554, 215] width 50 height 19
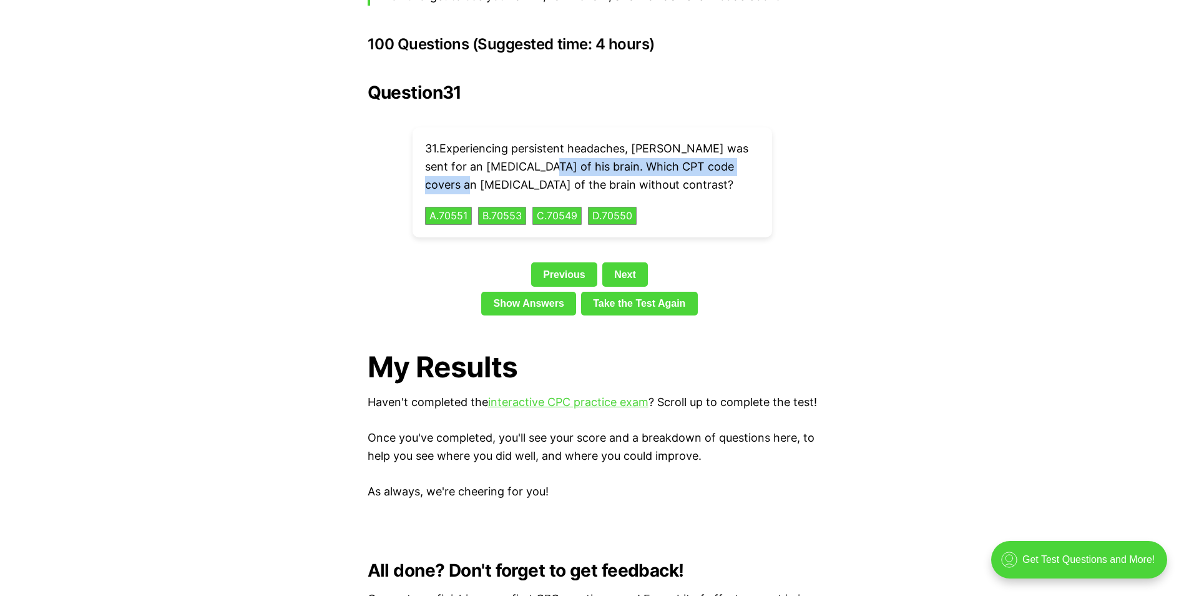
drag, startPoint x: 747, startPoint y: 147, endPoint x: 515, endPoint y: 150, distance: 232.3
click at [515, 150] on p "31 . Experiencing persistent headaches, [PERSON_NAME] was sent for an [MEDICAL_…" at bounding box center [592, 167] width 335 height 54
drag, startPoint x: 515, startPoint y: 150, endPoint x: 540, endPoint y: 160, distance: 26.7
click at [540, 160] on p "31 . Experiencing persistent headaches, [PERSON_NAME] was sent for an [MEDICAL_…" at bounding box center [592, 167] width 335 height 54
drag, startPoint x: 515, startPoint y: 155, endPoint x: 516, endPoint y: 146, distance: 8.8
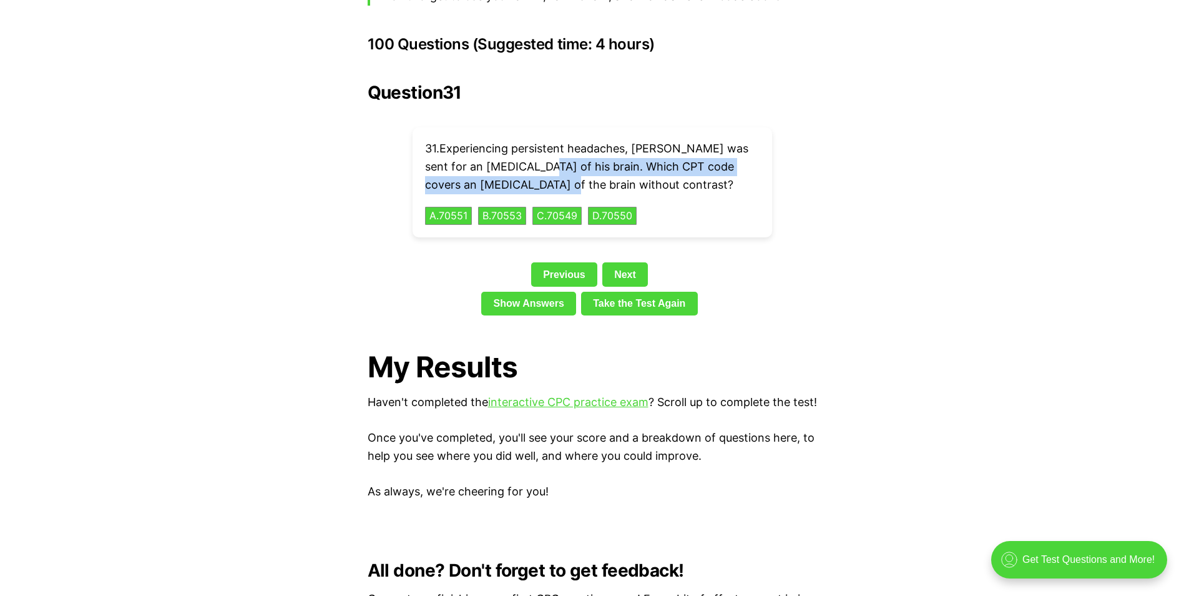
click at [516, 146] on p "31 . Experiencing persistent headaches, [PERSON_NAME] was sent for an [MEDICAL_…" at bounding box center [592, 167] width 335 height 54
drag, startPoint x: 516, startPoint y: 146, endPoint x: 552, endPoint y: 149, distance: 36.9
click at [516, 206] on button "B . 70553" at bounding box center [502, 215] width 51 height 19
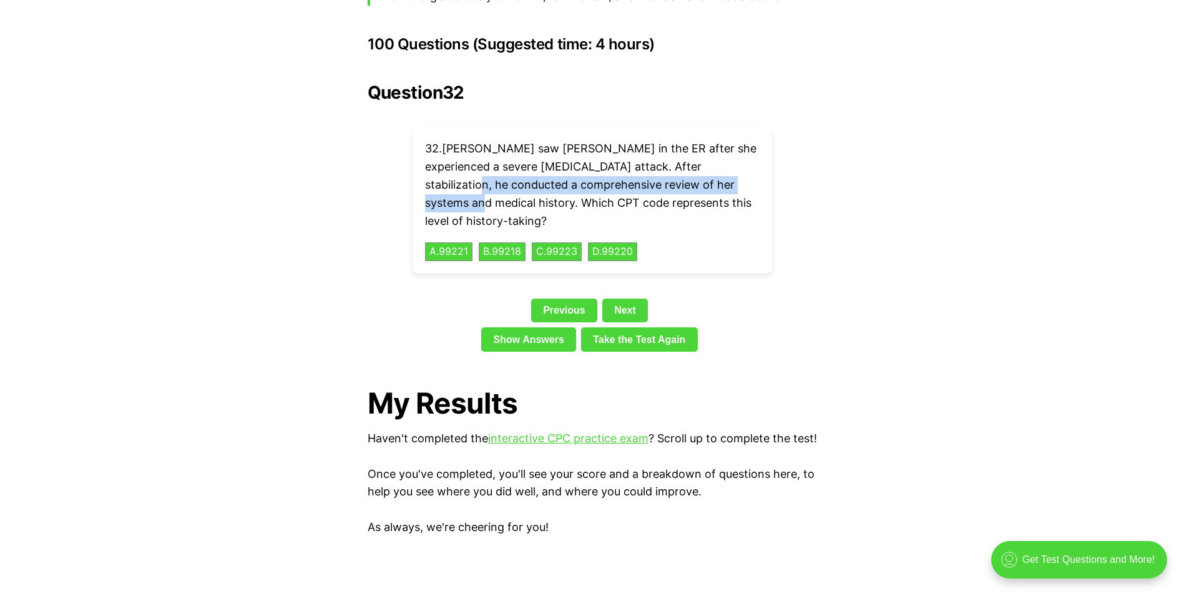
drag, startPoint x: 740, startPoint y: 166, endPoint x: 425, endPoint y: 156, distance: 314.8
click at [425, 156] on p "32 . [PERSON_NAME] saw [PERSON_NAME] in the ER after she experienced a severe […" at bounding box center [592, 185] width 335 height 90
drag, startPoint x: 425, startPoint y: 156, endPoint x: 449, endPoint y: 160, distance: 24.7
click at [639, 242] on button "D . 99220" at bounding box center [613, 251] width 52 height 19
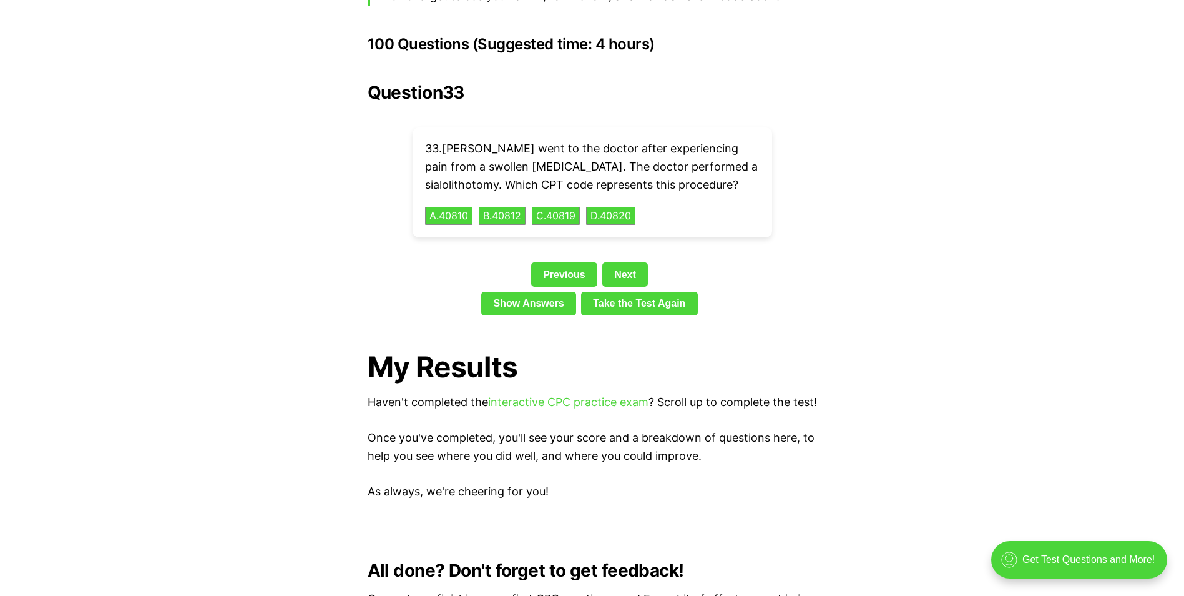
click at [754, 146] on p "33 . [PERSON_NAME] went to the doctor after experiencing pain from a swollen [M…" at bounding box center [592, 167] width 335 height 54
drag, startPoint x: 754, startPoint y: 146, endPoint x: 677, endPoint y: 149, distance: 77.5
click at [677, 149] on p "33 . [PERSON_NAME] went to the doctor after experiencing pain from a swollen [M…" at bounding box center [592, 167] width 335 height 54
drag, startPoint x: 677, startPoint y: 149, endPoint x: 692, endPoint y: 150, distance: 15.7
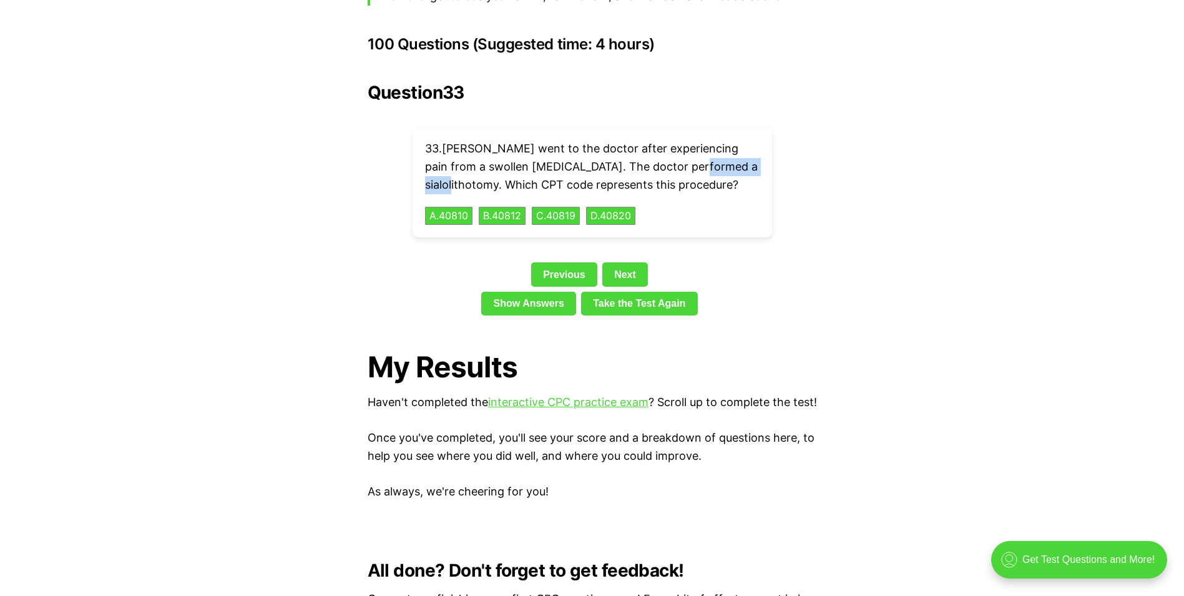
drag, startPoint x: 760, startPoint y: 146, endPoint x: 678, endPoint y: 146, distance: 81.8
click at [678, 146] on div "33 . [PERSON_NAME] went to the doctor after experiencing pain from a swollen [M…" at bounding box center [593, 182] width 360 height 110
drag, startPoint x: 678, startPoint y: 146, endPoint x: 703, endPoint y: 148, distance: 25.0
click at [512, 206] on button "B . 40812" at bounding box center [502, 215] width 49 height 19
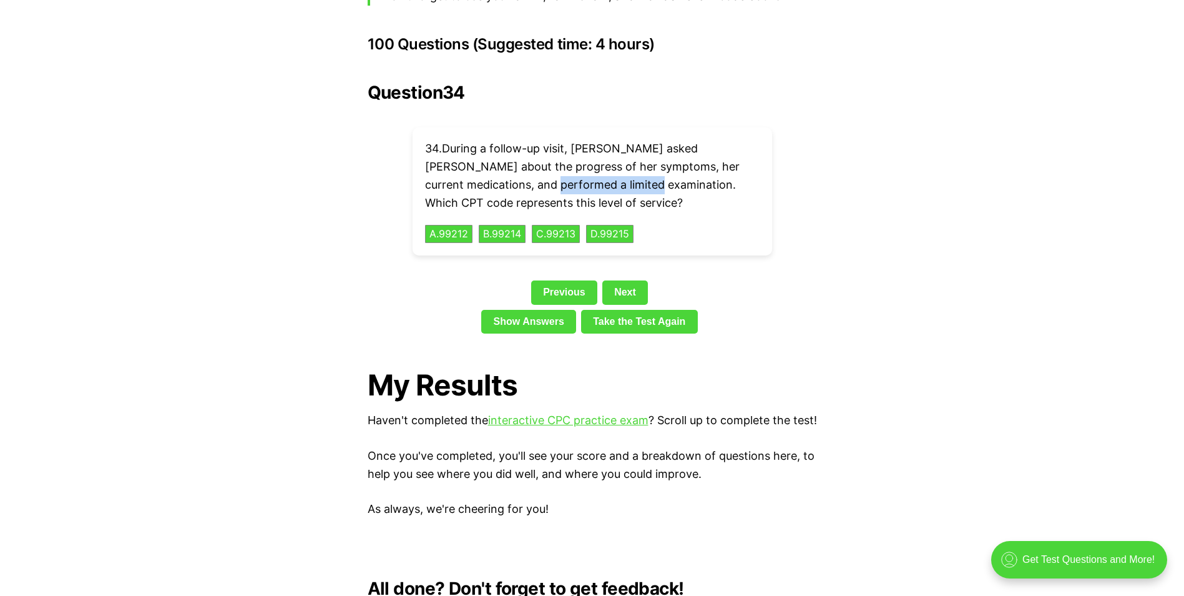
drag, startPoint x: 597, startPoint y: 167, endPoint x: 492, endPoint y: 159, distance: 105.2
click at [492, 159] on p "34 . During a follow-up visit, [PERSON_NAME] asked [PERSON_NAME] about the prog…" at bounding box center [592, 176] width 335 height 72
drag, startPoint x: 492, startPoint y: 159, endPoint x: 536, endPoint y: 165, distance: 44.1
click at [453, 224] on button "A . 99212" at bounding box center [449, 233] width 50 height 19
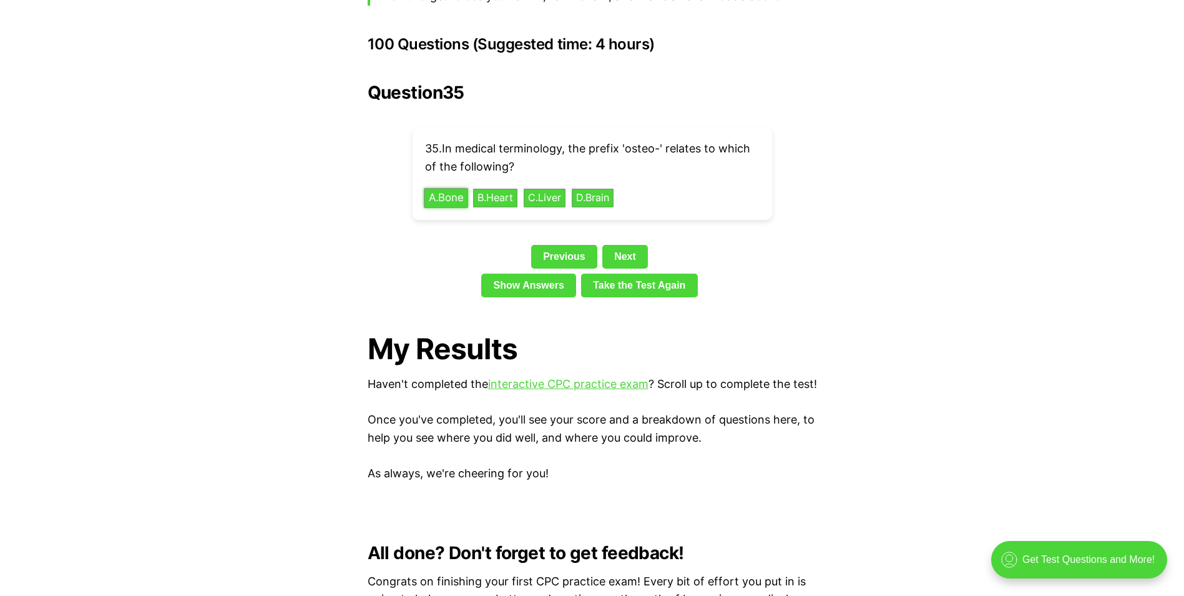
click at [449, 188] on button "A . Bone" at bounding box center [446, 197] width 44 height 19
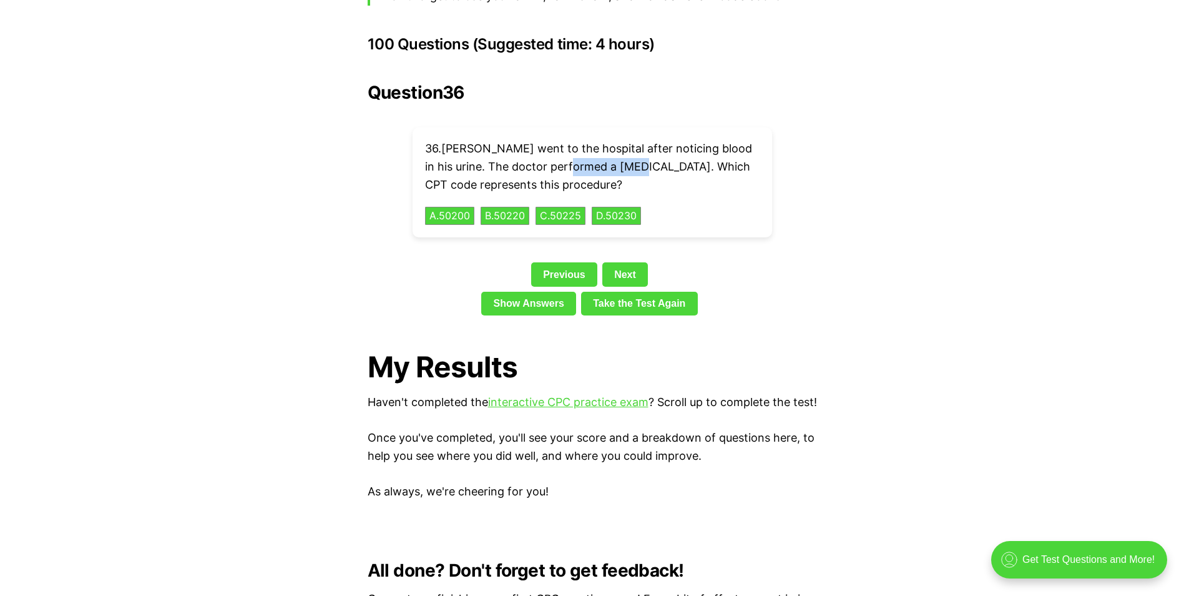
drag, startPoint x: 620, startPoint y: 149, endPoint x: 556, endPoint y: 146, distance: 64.3
click at [556, 146] on p "36 . [PERSON_NAME] went to the hospital after noticing blood in his urine. The …" at bounding box center [592, 167] width 335 height 54
drag, startPoint x: 556, startPoint y: 146, endPoint x: 569, endPoint y: 147, distance: 13.1
click at [456, 206] on button "A . 50200" at bounding box center [450, 215] width 52 height 19
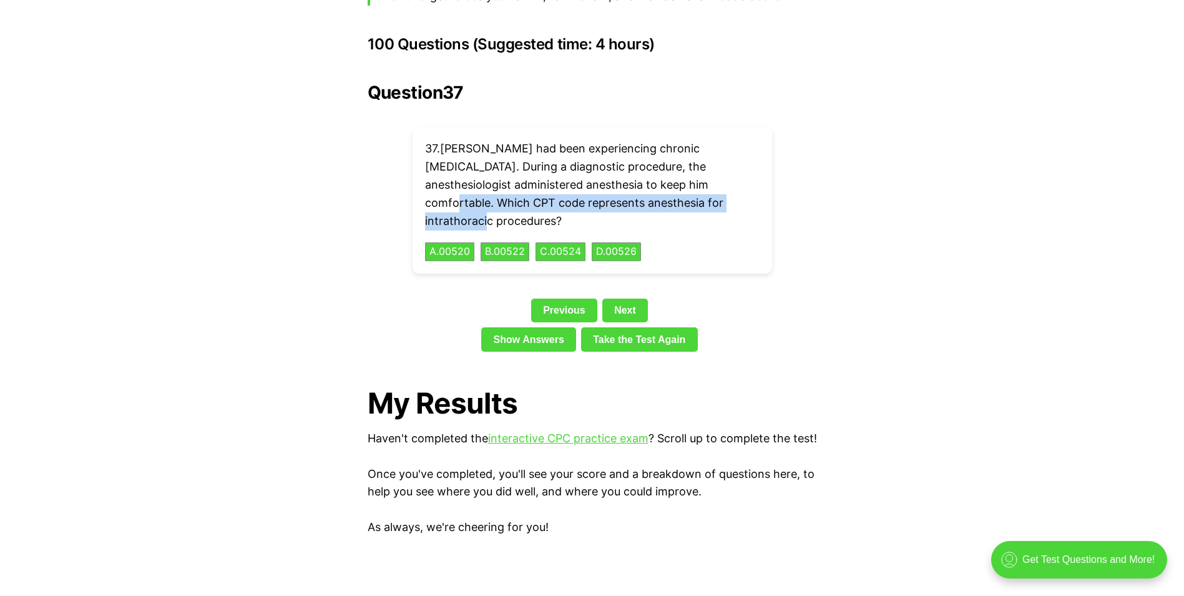
drag, startPoint x: 705, startPoint y: 181, endPoint x: 653, endPoint y: 165, distance: 54.1
click at [653, 165] on p "37 . [PERSON_NAME] had been experiencing chronic [MEDICAL_DATA]. During a diagn…" at bounding box center [592, 185] width 335 height 90
drag, startPoint x: 653, startPoint y: 165, endPoint x: 667, endPoint y: 172, distance: 15.9
click at [443, 242] on button "A . 00520" at bounding box center [450, 251] width 52 height 19
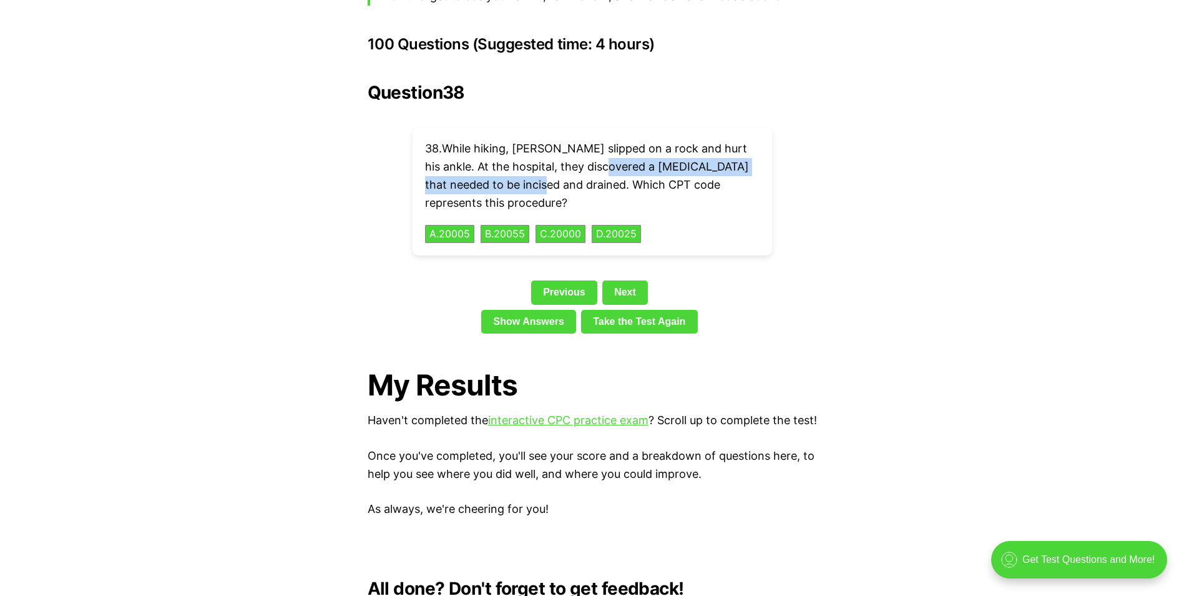
drag, startPoint x: 531, startPoint y: 165, endPoint x: 591, endPoint y: 140, distance: 64.1
click at [591, 140] on p "38 . While hiking, [PERSON_NAME] slipped on a rock and hurt his ankle. At the h…" at bounding box center [592, 176] width 335 height 72
drag, startPoint x: 591, startPoint y: 140, endPoint x: 622, endPoint y: 146, distance: 32.3
click at [452, 224] on button "A . 20005" at bounding box center [450, 233] width 52 height 19
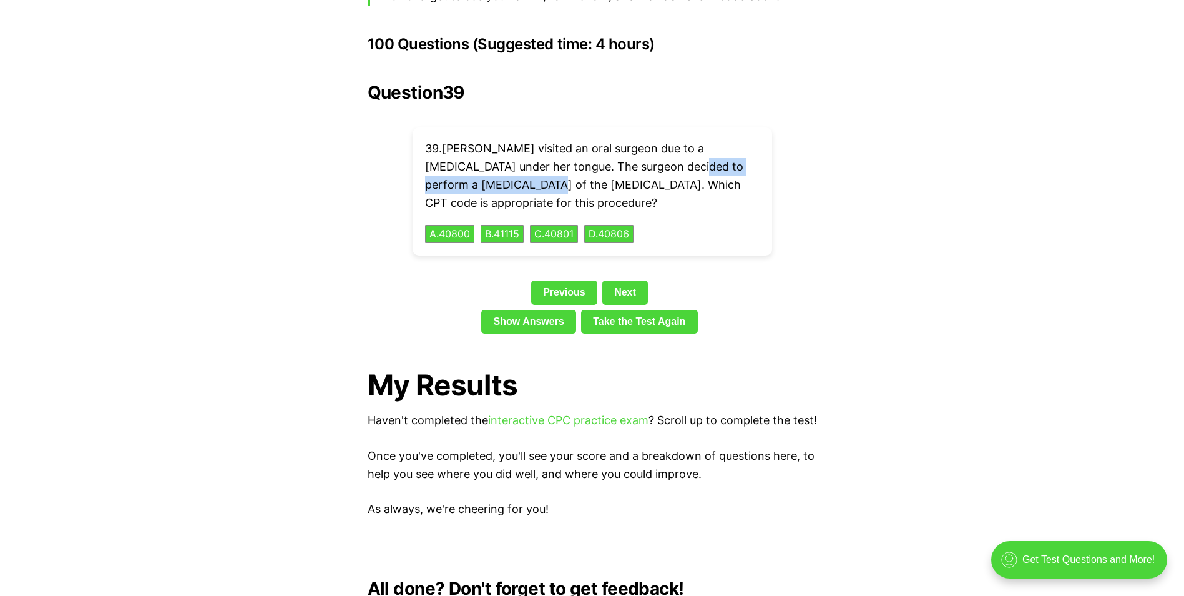
drag, startPoint x: 479, startPoint y: 163, endPoint x: 654, endPoint y: 141, distance: 175.5
click at [654, 141] on p "39 . [PERSON_NAME] visited an oral surgeon due to a [MEDICAL_DATA] under her to…" at bounding box center [592, 176] width 335 height 72
drag, startPoint x: 654, startPoint y: 141, endPoint x: 684, endPoint y: 144, distance: 30.7
click at [439, 224] on button "A . 40800" at bounding box center [450, 233] width 52 height 19
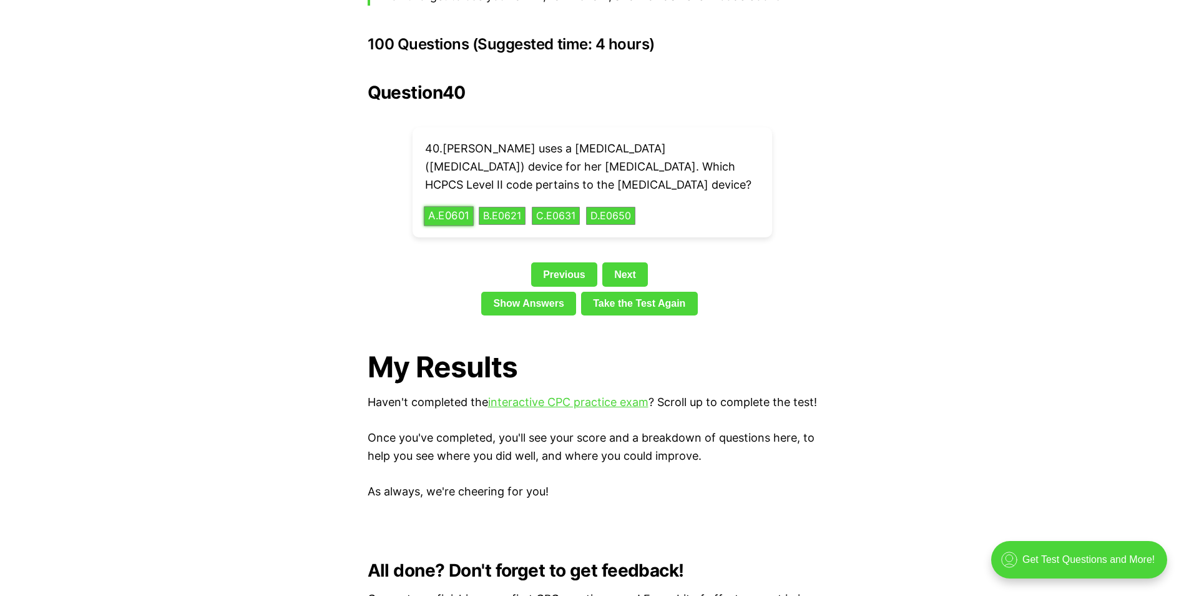
click at [446, 206] on button "A . E0601" at bounding box center [449, 215] width 50 height 19
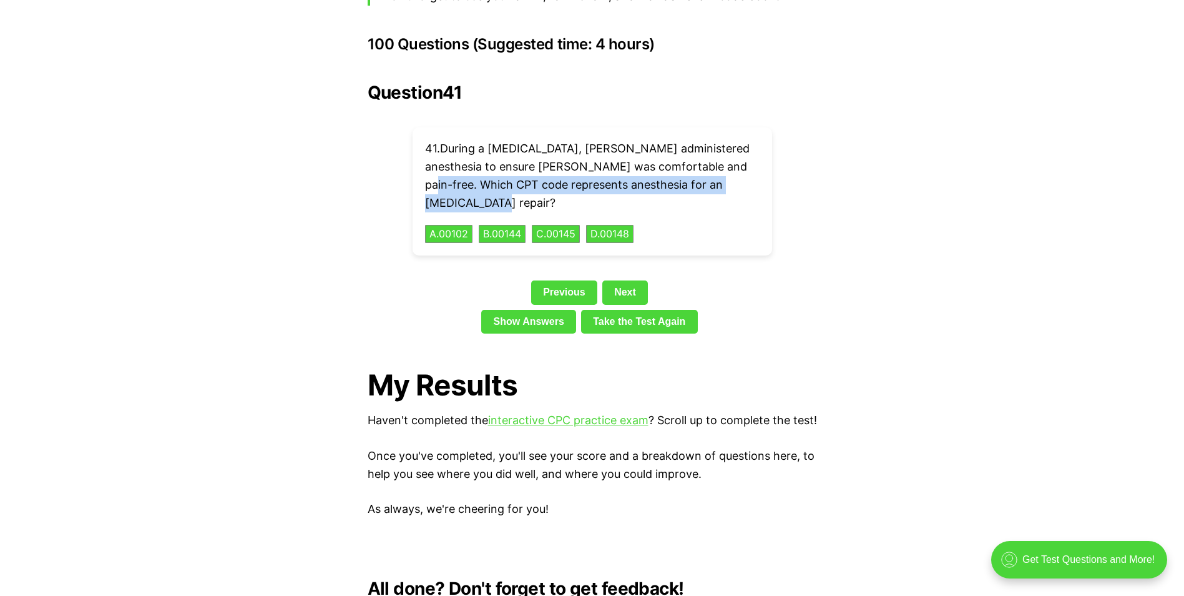
drag, startPoint x: 722, startPoint y: 165, endPoint x: 697, endPoint y: 146, distance: 30.7
click at [697, 146] on p "41 . During a [MEDICAL_DATA], [PERSON_NAME] administered anesthesia to ensure […" at bounding box center [592, 176] width 335 height 72
click at [571, 224] on button "C . 00145" at bounding box center [556, 233] width 51 height 19
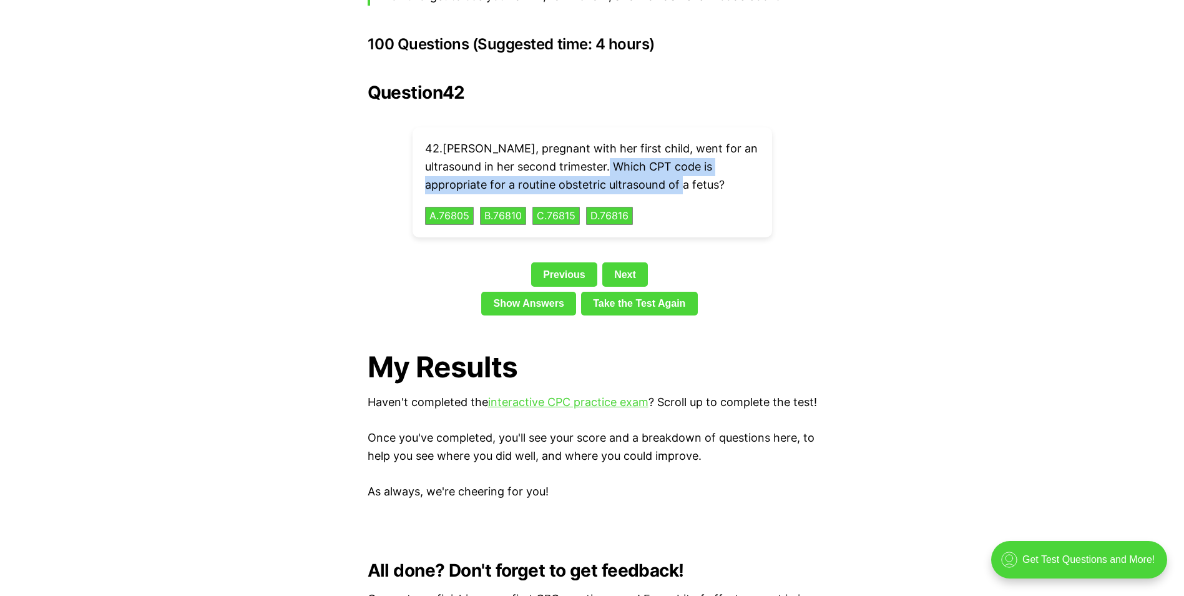
drag, startPoint x: 717, startPoint y: 165, endPoint x: 653, endPoint y: 149, distance: 65.9
click at [653, 149] on p "42 . [PERSON_NAME], pregnant with her first child, went for an ultrasound in he…" at bounding box center [592, 167] width 335 height 54
drag, startPoint x: 653, startPoint y: 149, endPoint x: 674, endPoint y: 160, distance: 23.8
click at [441, 206] on button "A . 76805" at bounding box center [449, 215] width 51 height 19
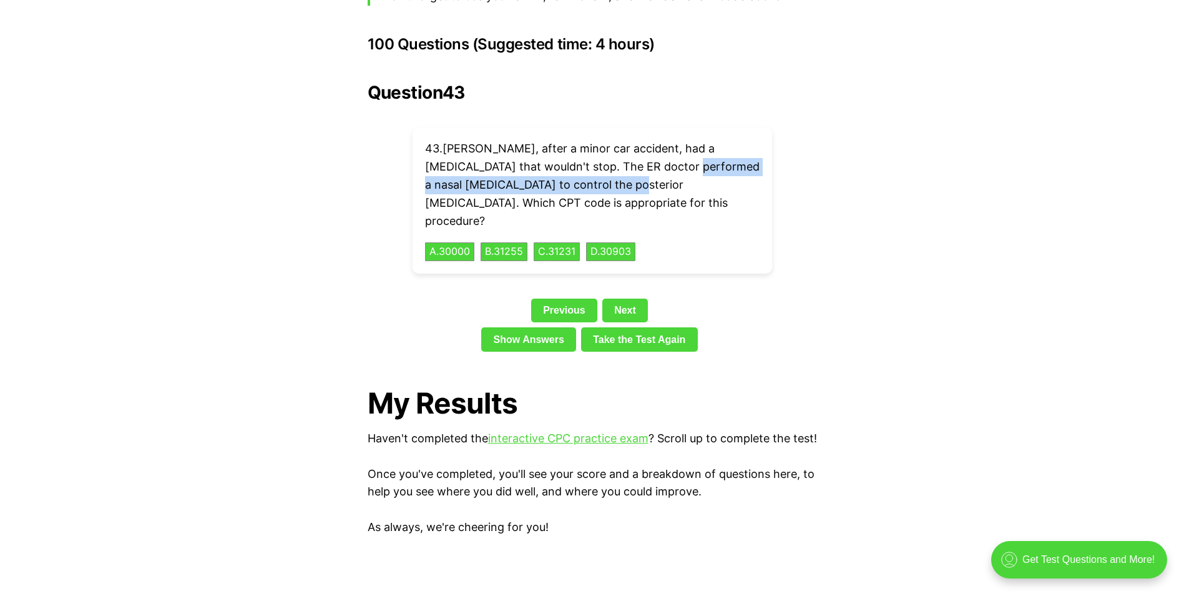
drag, startPoint x: 593, startPoint y: 165, endPoint x: 651, endPoint y: 140, distance: 63.2
click at [651, 140] on p "43 . [PERSON_NAME], after a minor car accident, had a [MEDICAL_DATA] that would…" at bounding box center [592, 185] width 335 height 90
drag, startPoint x: 651, startPoint y: 140, endPoint x: 672, endPoint y: 148, distance: 22.5
click at [630, 242] on button "D . 30903" at bounding box center [611, 251] width 52 height 19
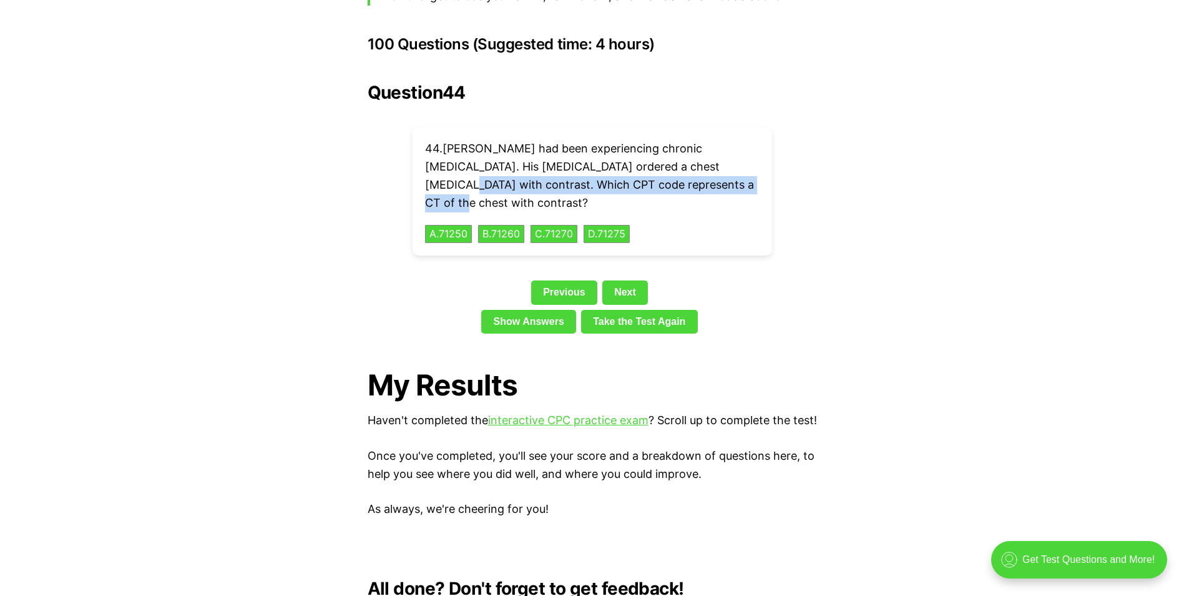
drag, startPoint x: 684, startPoint y: 165, endPoint x: 701, endPoint y: 149, distance: 23.4
click at [701, 149] on p "44 . [PERSON_NAME] had been experiencing chronic [MEDICAL_DATA]. His [MEDICAL_D…" at bounding box center [592, 176] width 335 height 72
drag, startPoint x: 701, startPoint y: 149, endPoint x: 710, endPoint y: 149, distance: 9.4
click at [497, 224] on button "B . 71260" at bounding box center [501, 233] width 49 height 19
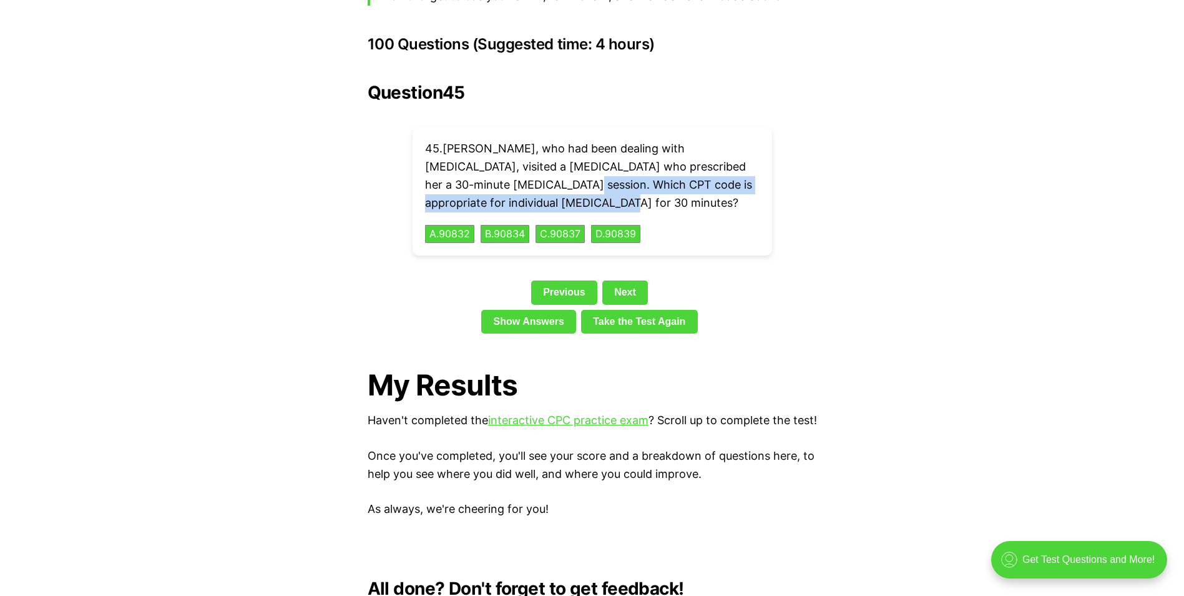
drag, startPoint x: 585, startPoint y: 186, endPoint x: 508, endPoint y: 166, distance: 79.3
click at [508, 166] on p "45 . [PERSON_NAME], who had been dealing with [MEDICAL_DATA], visited a [MEDICA…" at bounding box center [592, 176] width 335 height 72
drag, startPoint x: 508, startPoint y: 166, endPoint x: 530, endPoint y: 175, distance: 23.5
click at [438, 224] on button "A . 90832" at bounding box center [450, 233] width 52 height 19
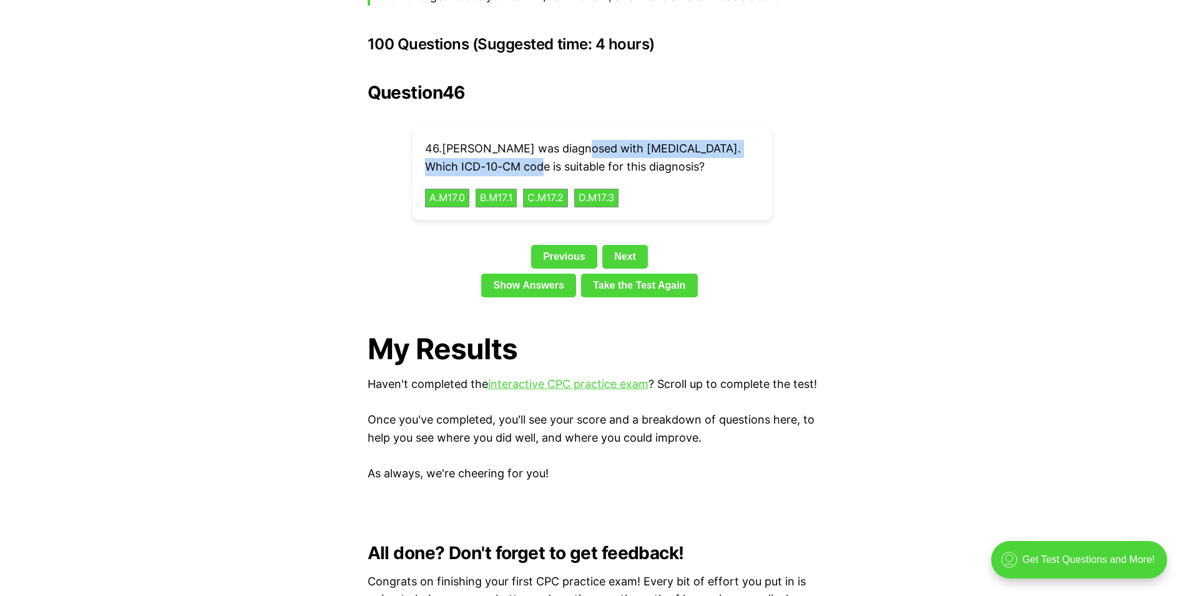
drag, startPoint x: 475, startPoint y: 147, endPoint x: 579, endPoint y: 127, distance: 105.5
click at [579, 140] on p "46 . [PERSON_NAME] was diagnosed with [MEDICAL_DATA]. Which ICD-10-CM code is s…" at bounding box center [592, 158] width 335 height 36
drag, startPoint x: 579, startPoint y: 127, endPoint x: 624, endPoint y: 130, distance: 45.1
click at [462, 188] on button "A . M17.0" at bounding box center [447, 197] width 47 height 19
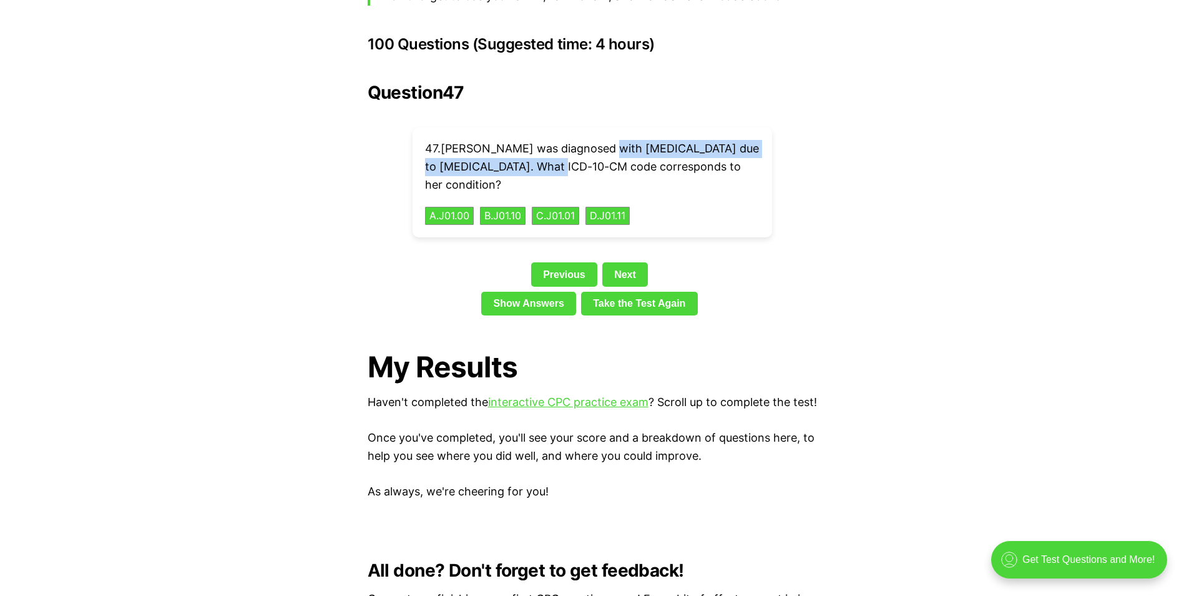
drag, startPoint x: 574, startPoint y: 145, endPoint x: 610, endPoint y: 130, distance: 39.4
click at [610, 140] on p "47 . [PERSON_NAME] was diagnosed with [MEDICAL_DATA] due to [MEDICAL_DATA]. Wha…" at bounding box center [592, 167] width 335 height 54
drag, startPoint x: 610, startPoint y: 130, endPoint x: 642, endPoint y: 132, distance: 31.9
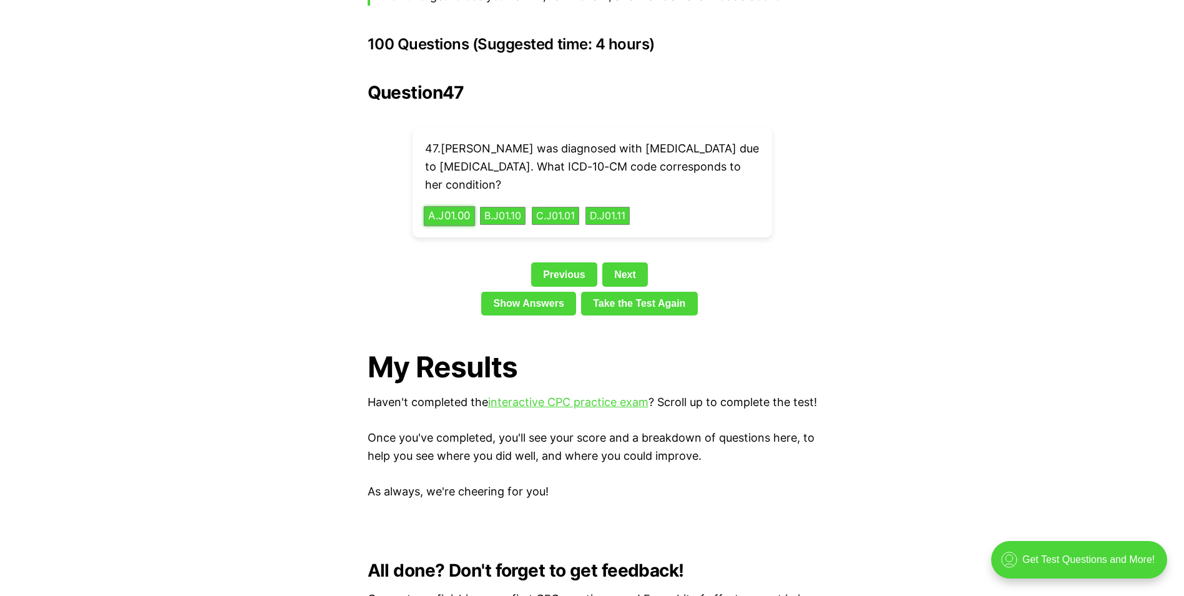
click at [455, 206] on button "A . J01.00" at bounding box center [449, 215] width 51 height 19
drag, startPoint x: 619, startPoint y: 165, endPoint x: 495, endPoint y: 161, distance: 124.3
click at [495, 161] on p "48 . [PERSON_NAME] recommended a [MEDICAL_DATA] for [PERSON_NAME] due to her [M…" at bounding box center [592, 167] width 335 height 54
drag, startPoint x: 495, startPoint y: 161, endPoint x: 517, endPoint y: 161, distance: 21.8
click at [448, 206] on button "A . 45378" at bounding box center [449, 215] width 51 height 19
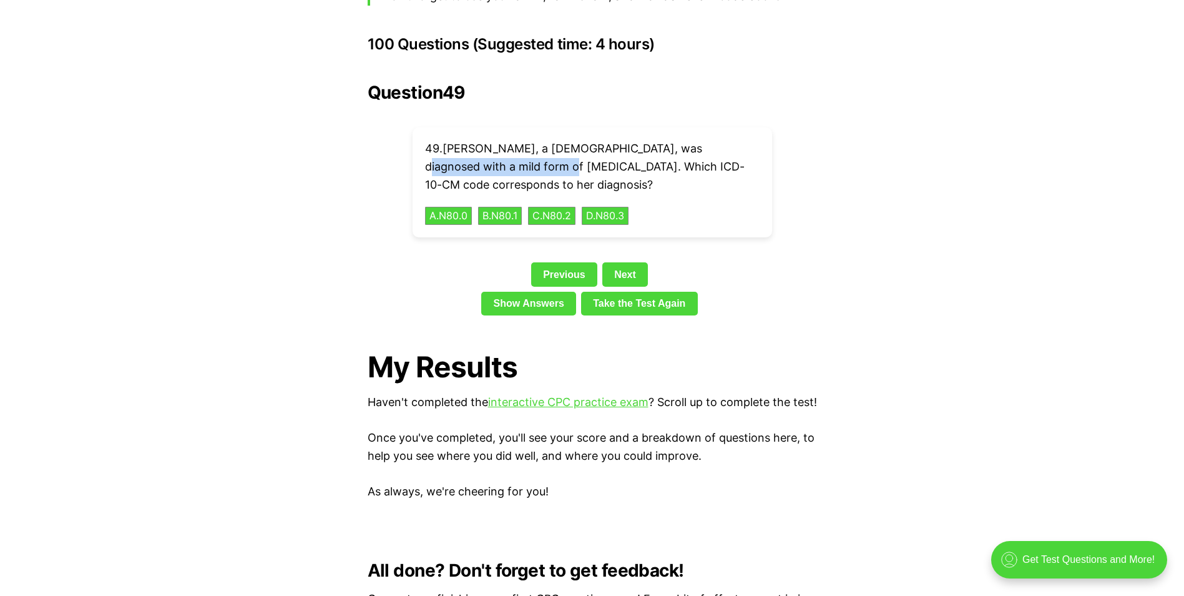
drag, startPoint x: 504, startPoint y: 145, endPoint x: 674, endPoint y: 128, distance: 170.7
click at [674, 140] on p "49 . [PERSON_NAME], a [DEMOGRAPHIC_DATA], was diagnosed with a mild form of [ME…" at bounding box center [592, 167] width 335 height 54
click at [462, 206] on button "A . N80.0" at bounding box center [448, 215] width 49 height 19
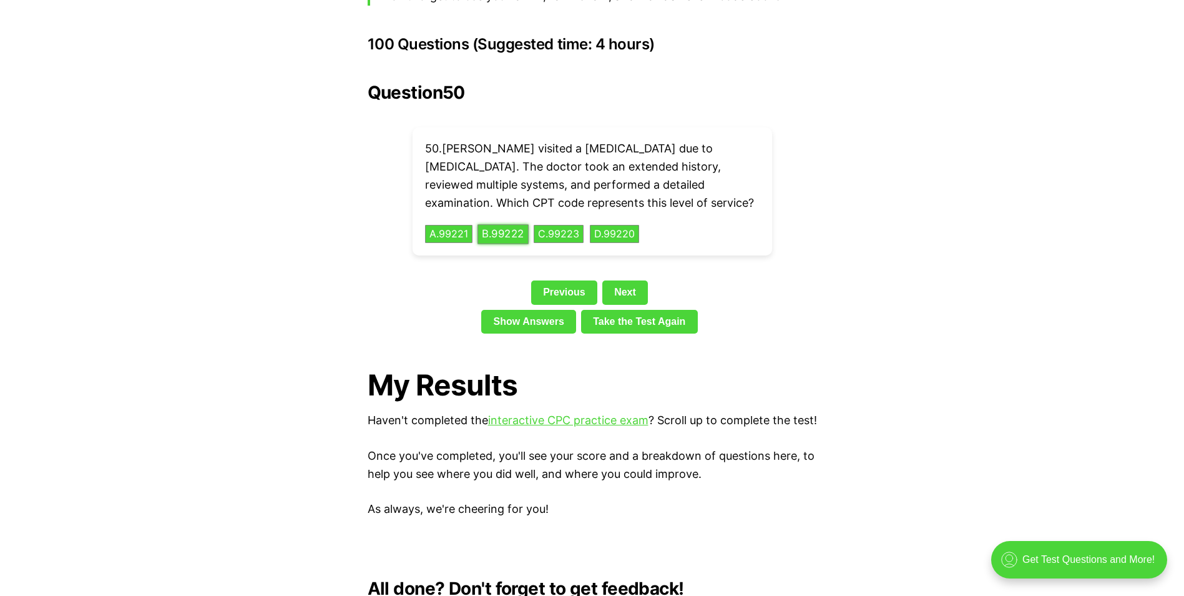
click at [503, 224] on button "B . 99222" at bounding box center [503, 233] width 51 height 19
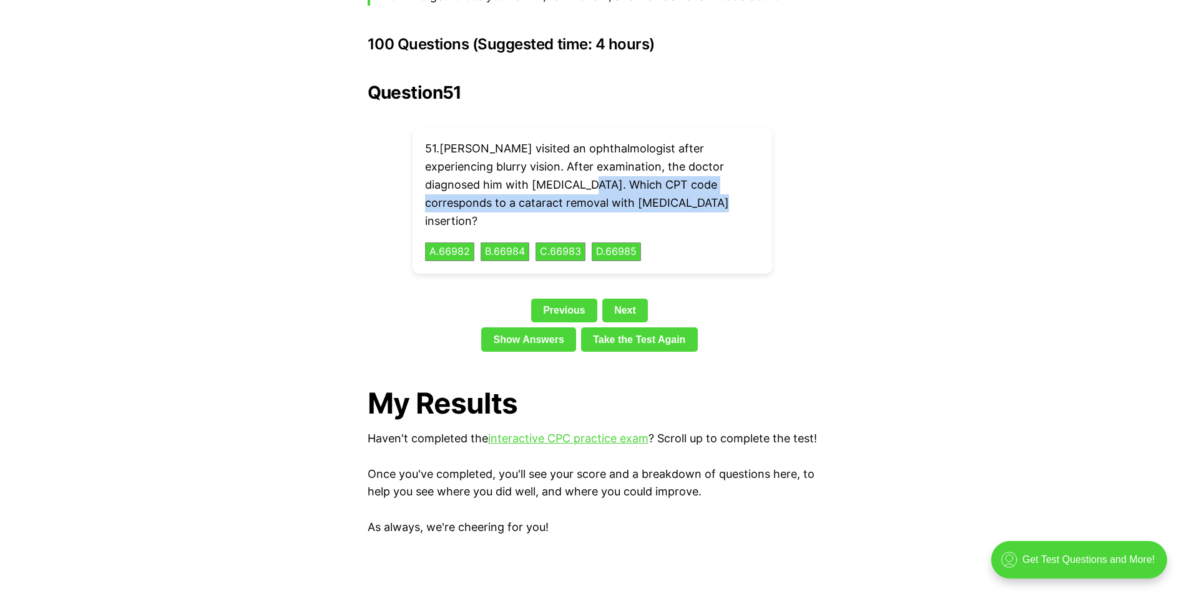
drag, startPoint x: 582, startPoint y: 184, endPoint x: 516, endPoint y: 164, distance: 68.9
click at [516, 164] on p "51 . [PERSON_NAME] visited an ophthalmologist after experiencing blurry vision.…" at bounding box center [592, 185] width 335 height 90
drag, startPoint x: 516, startPoint y: 164, endPoint x: 539, endPoint y: 174, distance: 24.9
click at [506, 242] on button "B . 66984" at bounding box center [504, 251] width 51 height 19
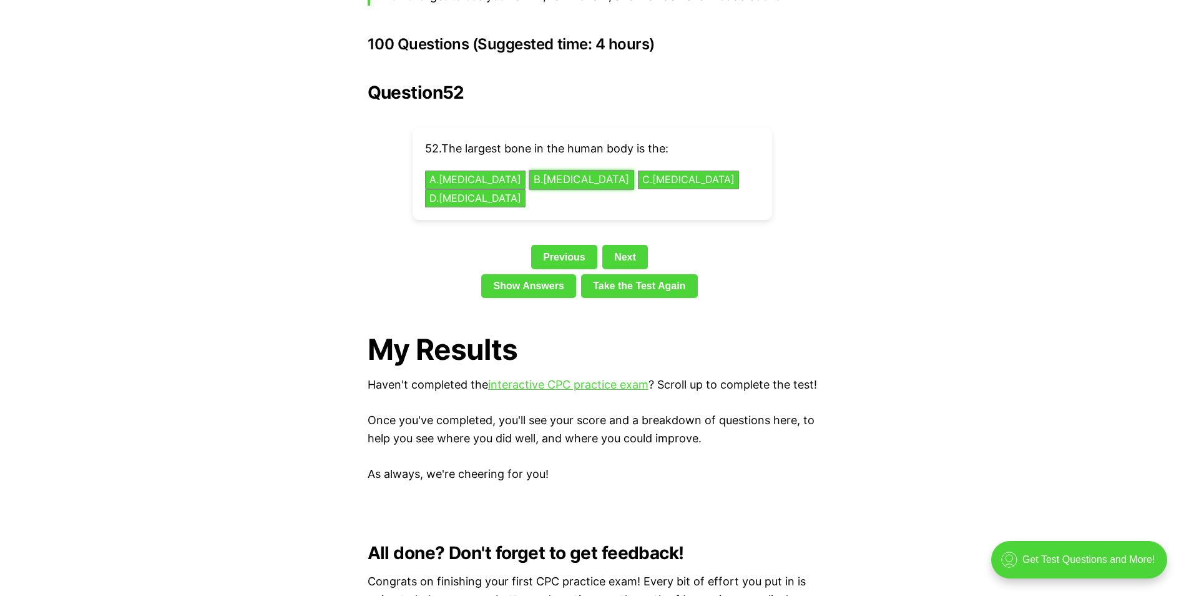
click at [529, 170] on button "B . [MEDICAL_DATA]" at bounding box center [581, 179] width 105 height 19
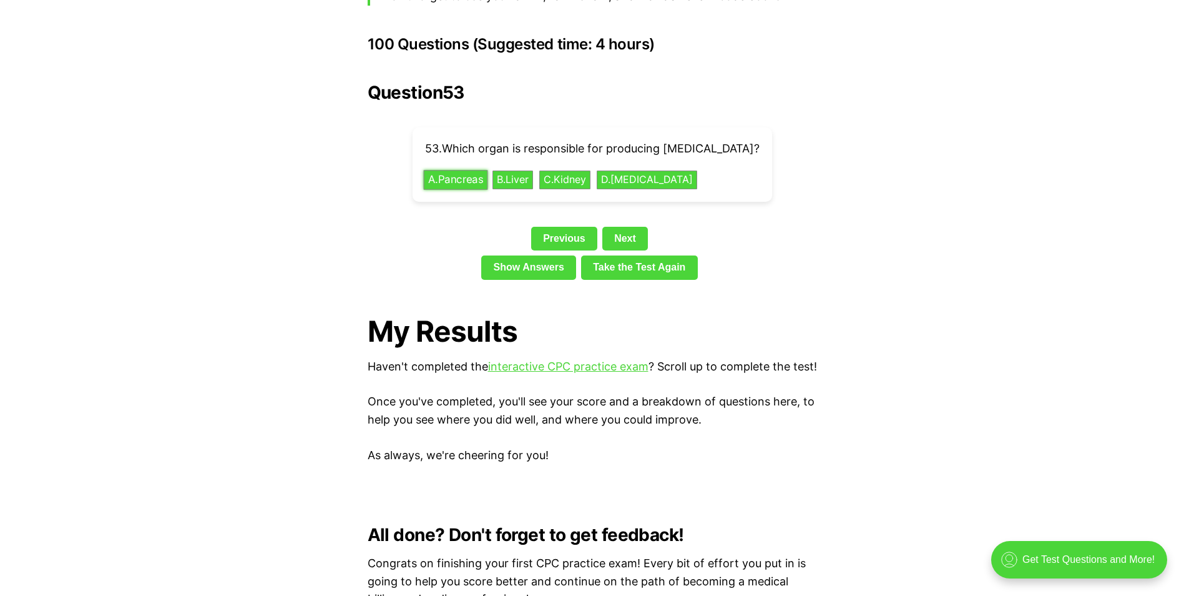
click at [467, 170] on button "A . Pancreas" at bounding box center [455, 179] width 64 height 19
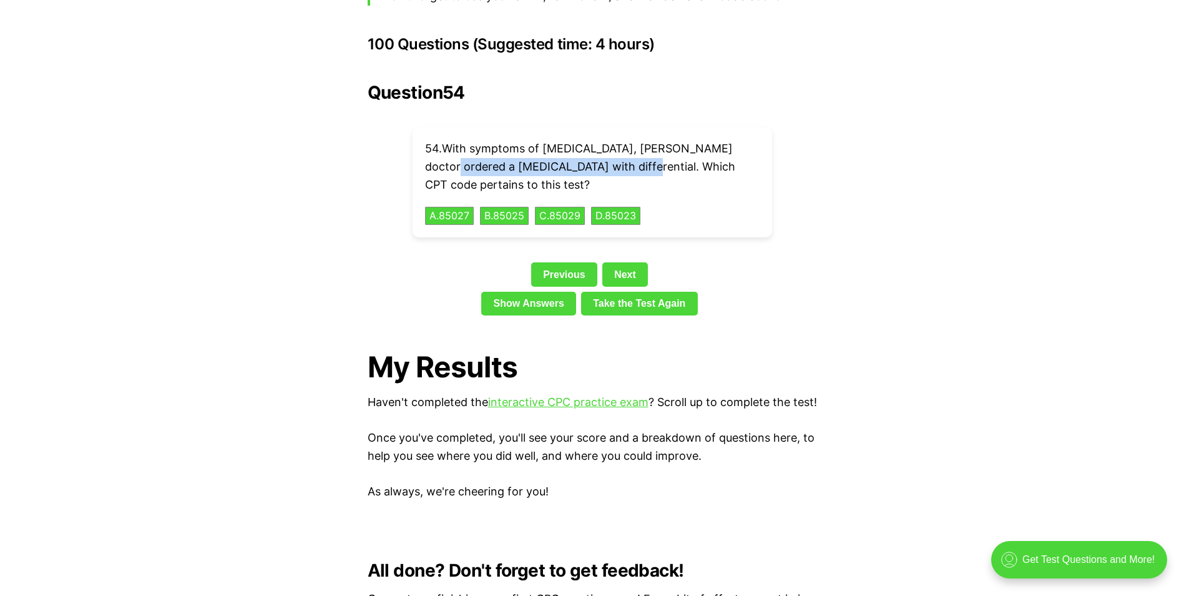
drag, startPoint x: 630, startPoint y: 147, endPoint x: 448, endPoint y: 140, distance: 182.4
click at [448, 140] on p "54 . With symptoms of [MEDICAL_DATA], [PERSON_NAME] doctor ordered a [MEDICAL_D…" at bounding box center [592, 167] width 335 height 54
drag, startPoint x: 629, startPoint y: 149, endPoint x: 421, endPoint y: 141, distance: 208.0
click at [421, 141] on div "54 . With symptoms of [MEDICAL_DATA], [PERSON_NAME] doctor ordered a [MEDICAL_D…" at bounding box center [593, 182] width 360 height 110
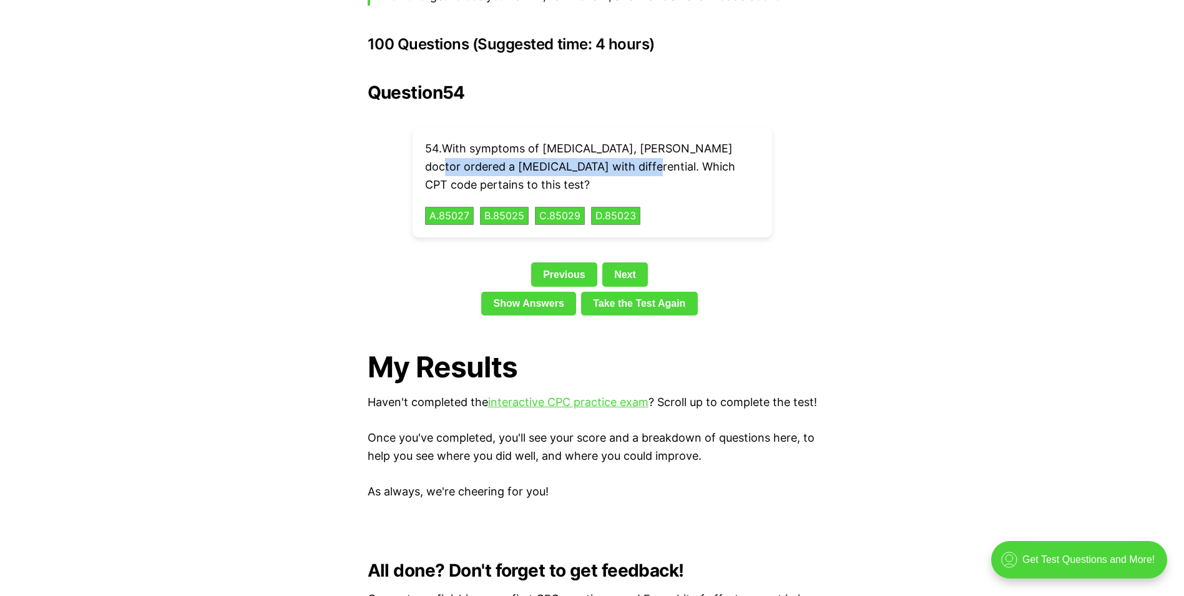
drag, startPoint x: 421, startPoint y: 141, endPoint x: 436, endPoint y: 144, distance: 15.3
click at [522, 206] on button "B . 85025" at bounding box center [504, 215] width 51 height 19
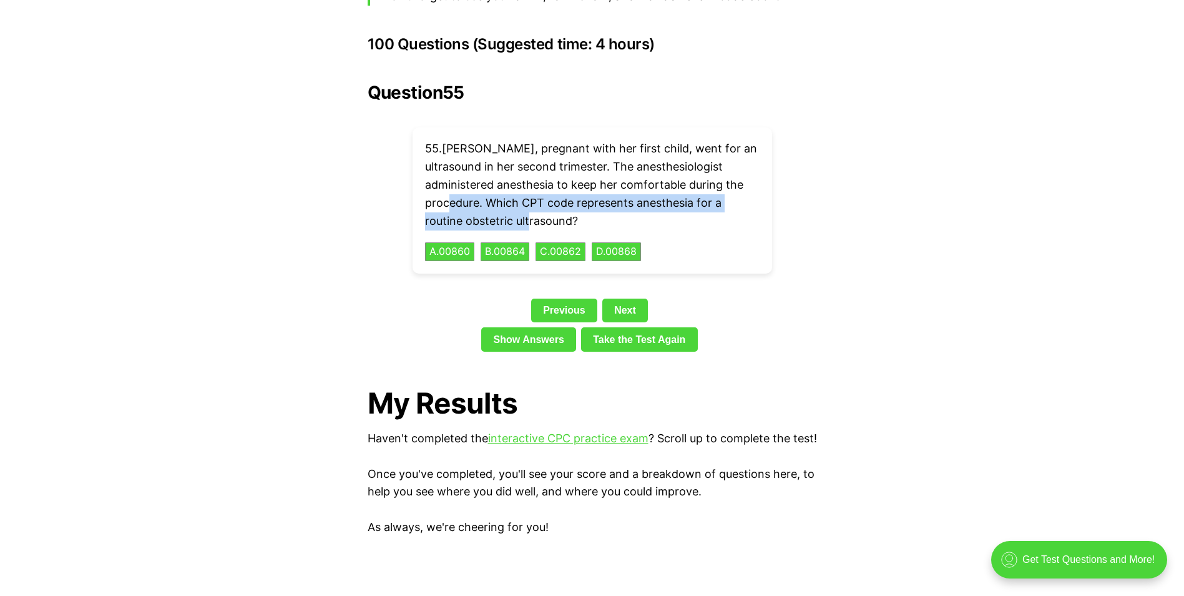
drag, startPoint x: 572, startPoint y: 201, endPoint x: 486, endPoint y: 182, distance: 88.8
click at [486, 182] on p "55 . [PERSON_NAME], pregnant with her first child, went for an ultrasound in he…" at bounding box center [592, 185] width 335 height 90
drag, startPoint x: 486, startPoint y: 182, endPoint x: 505, endPoint y: 182, distance: 19.4
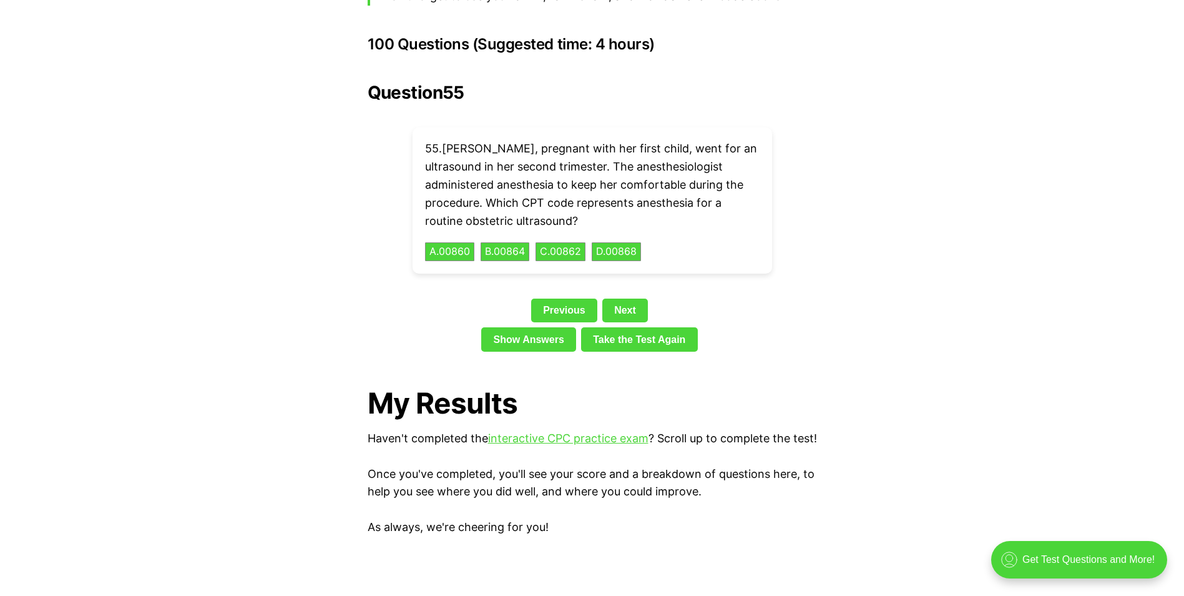
click at [739, 252] on div "55 . [PERSON_NAME], pregnant with her first child, went for an ultrasound in he…" at bounding box center [593, 200] width 360 height 146
